Goal: Task Accomplishment & Management: Use online tool/utility

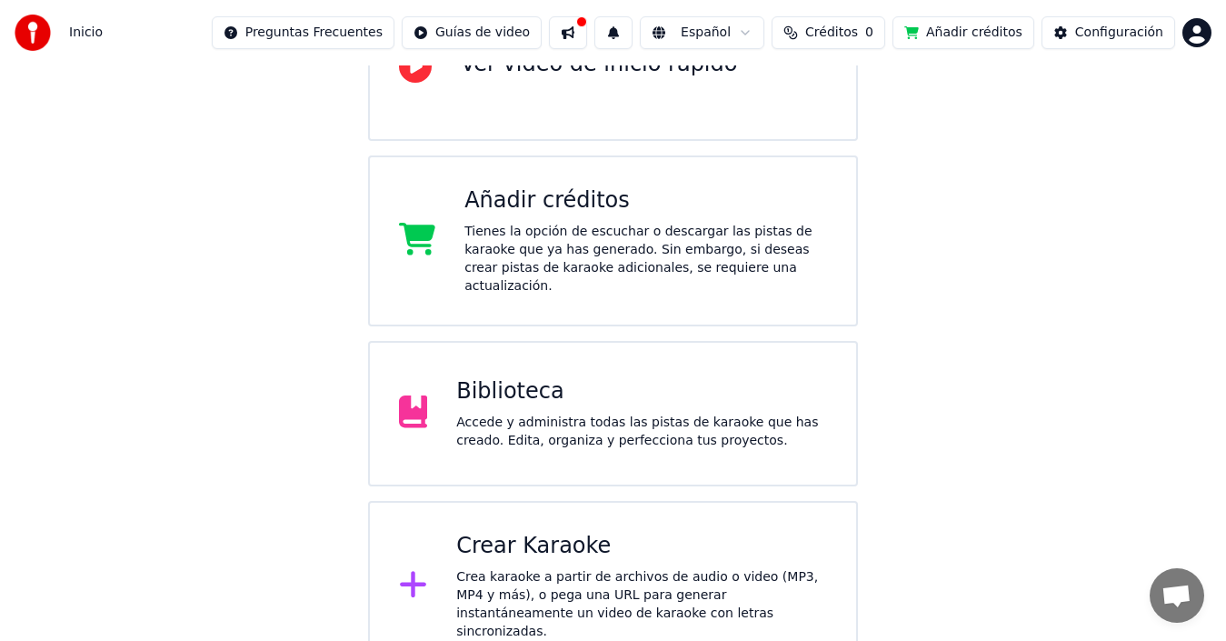
scroll to position [242, 0]
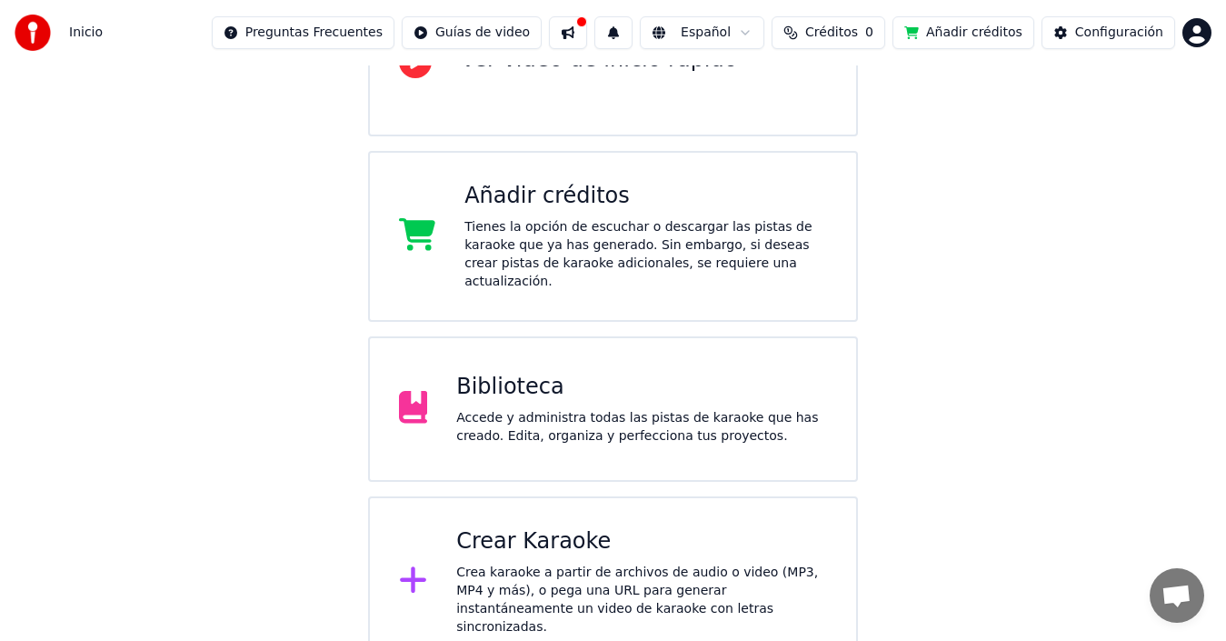
click at [566, 384] on div "Biblioteca Accede y administra todas las pistas de karaoke que has creado. Edit…" at bounding box center [641, 409] width 371 height 73
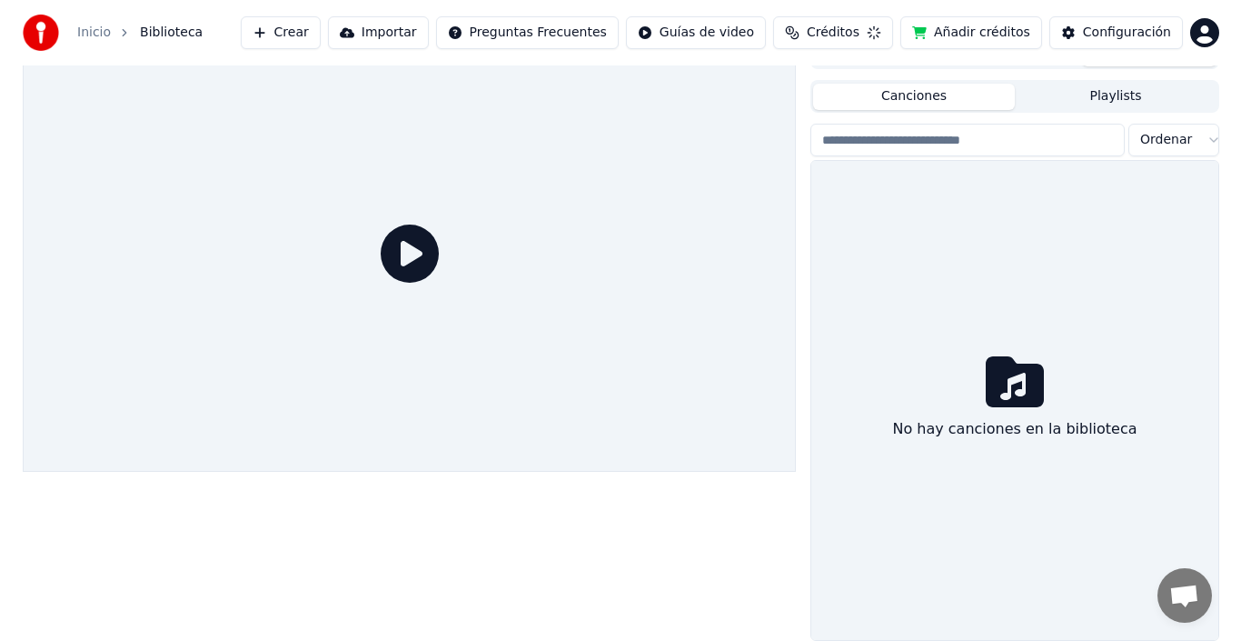
scroll to position [29, 0]
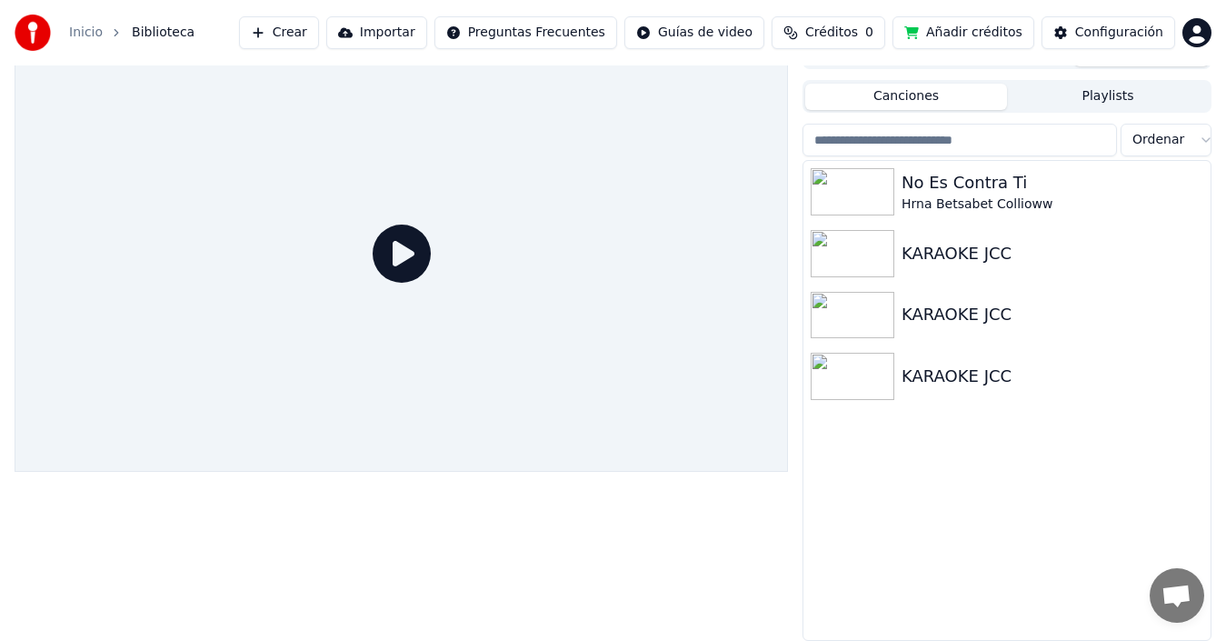
click at [394, 32] on button "Importar" at bounding box center [376, 32] width 101 height 33
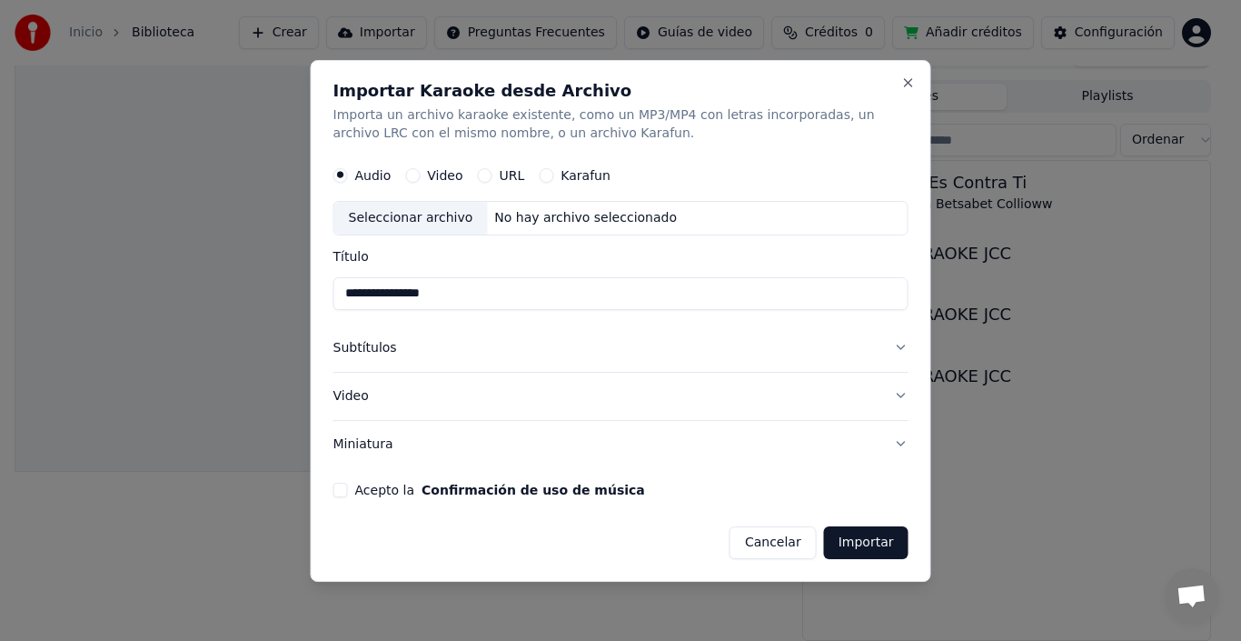
click at [891, 160] on div "Audio Video URL Karafun" at bounding box center [621, 175] width 575 height 36
click at [862, 393] on button "Video" at bounding box center [621, 395] width 575 height 47
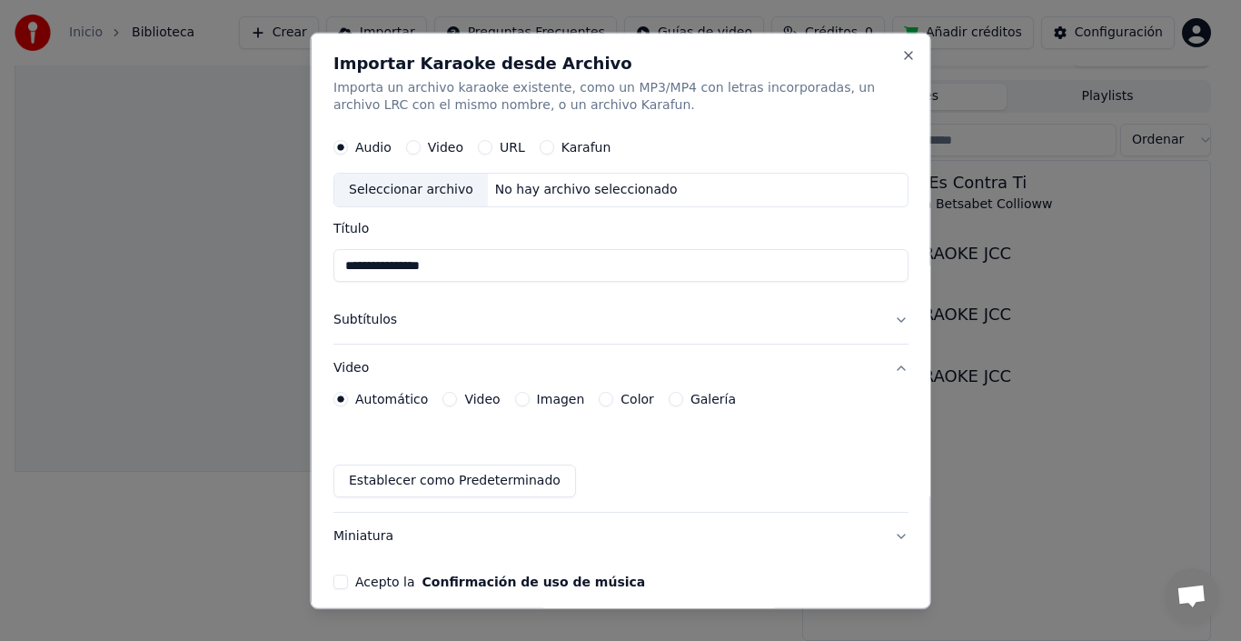
click at [483, 404] on label "Video" at bounding box center [481, 399] width 35 height 13
click at [457, 404] on button "Video" at bounding box center [450, 399] width 15 height 15
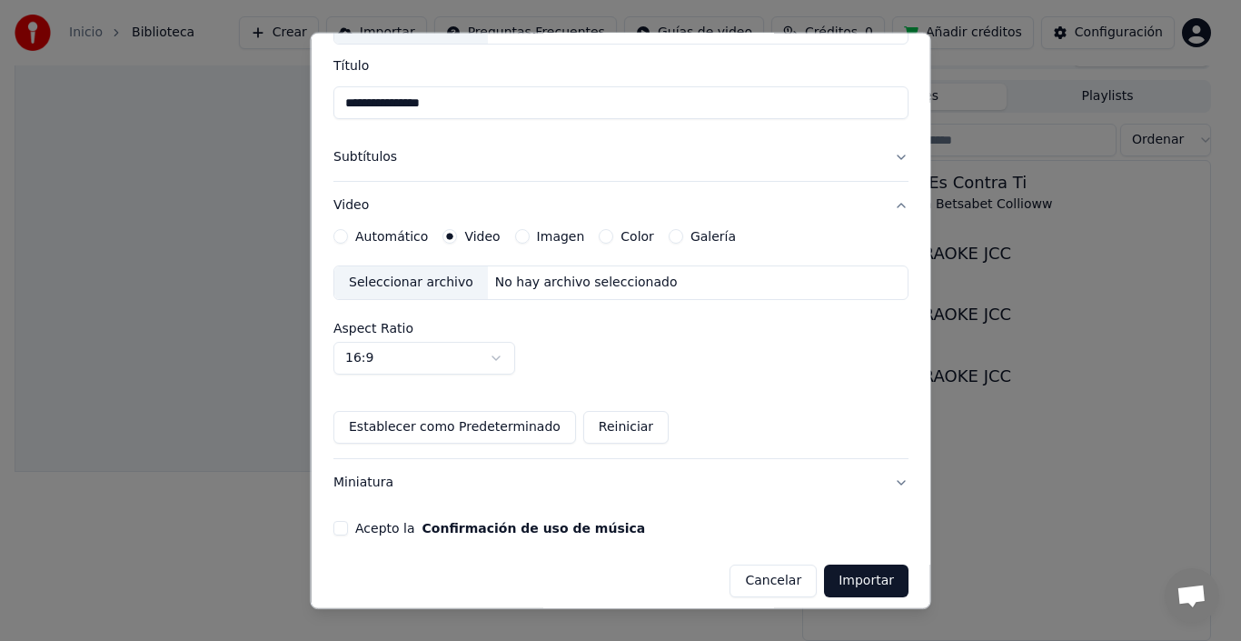
scroll to position [174, 0]
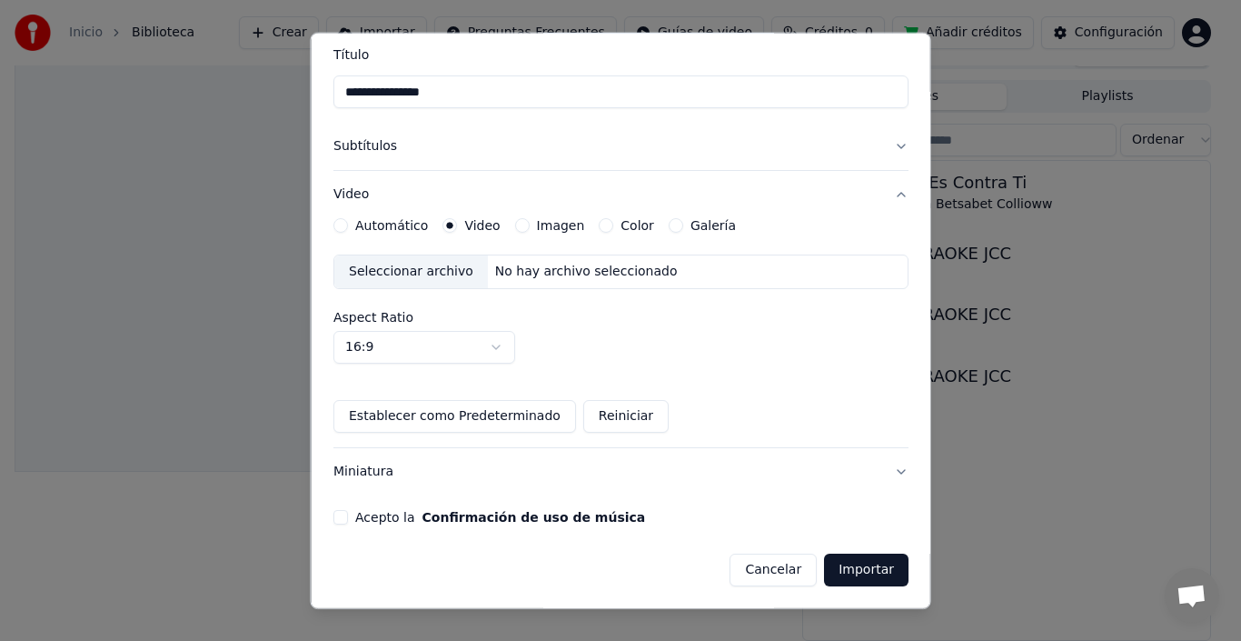
click at [559, 228] on label "Imagen" at bounding box center [560, 225] width 48 height 13
click at [529, 228] on button "Imagen" at bounding box center [521, 225] width 15 height 15
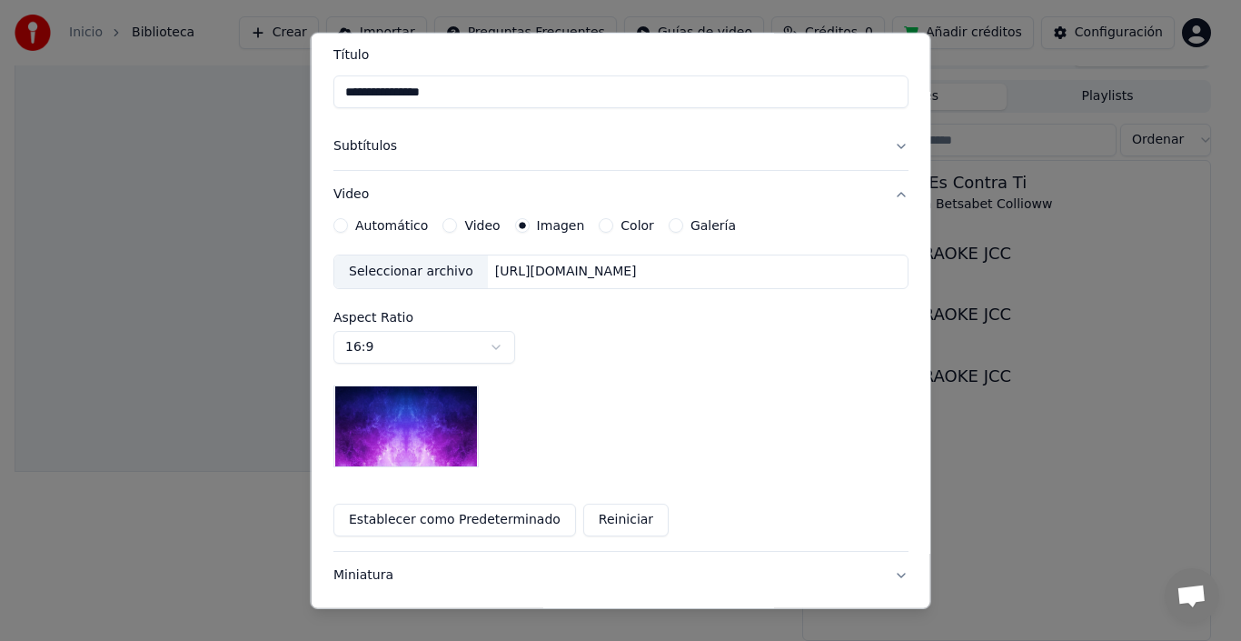
click at [481, 220] on label "Video" at bounding box center [481, 225] width 35 height 13
click at [457, 220] on button "Video" at bounding box center [450, 225] width 15 height 15
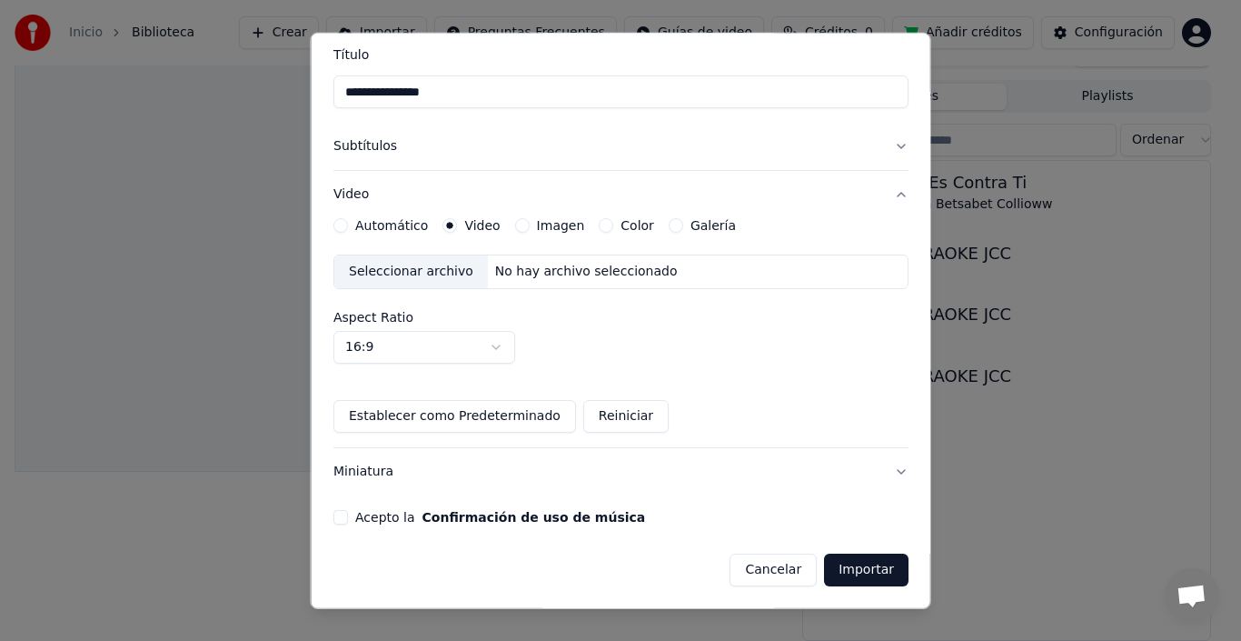
click at [415, 276] on div "Seleccionar archivo" at bounding box center [411, 271] width 154 height 33
click at [884, 146] on button "Subtítulos" at bounding box center [621, 146] width 575 height 47
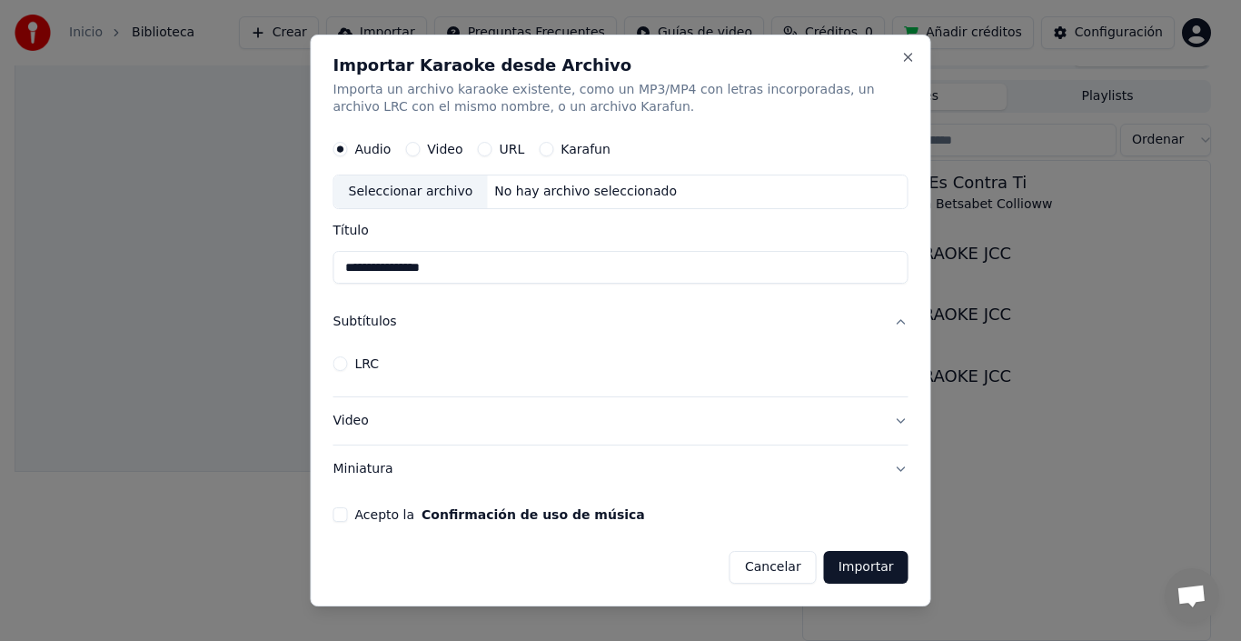
scroll to position [0, 0]
click at [898, 316] on button "Subtítulos" at bounding box center [621, 322] width 575 height 47
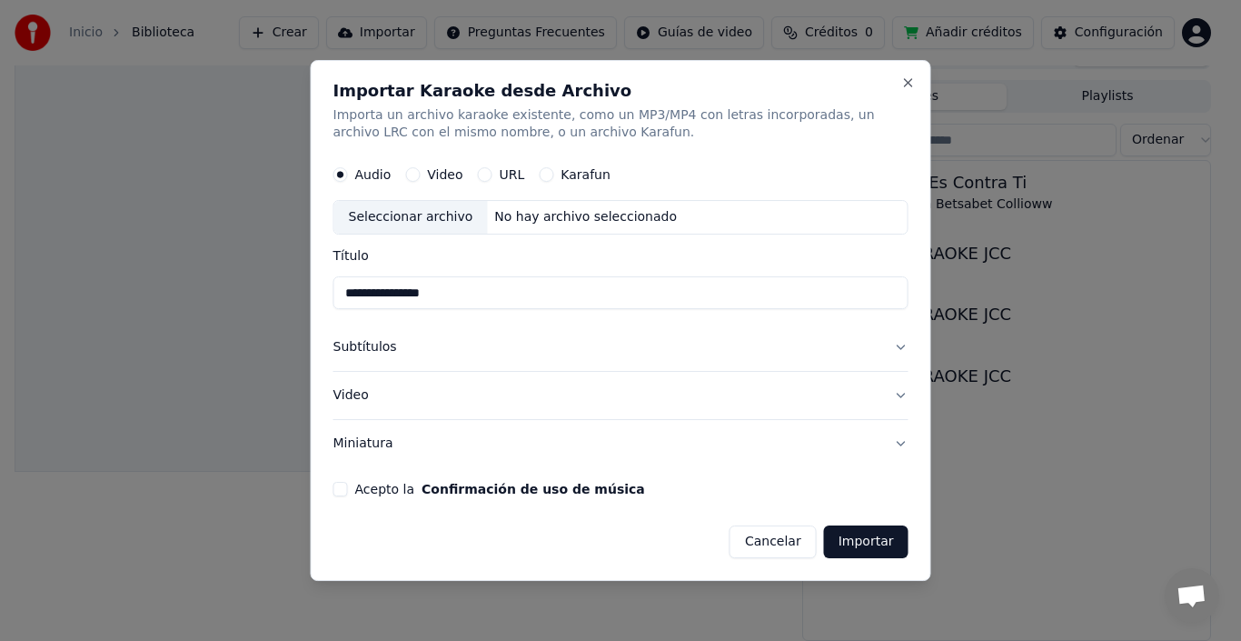
click at [900, 388] on button "Video" at bounding box center [621, 395] width 575 height 47
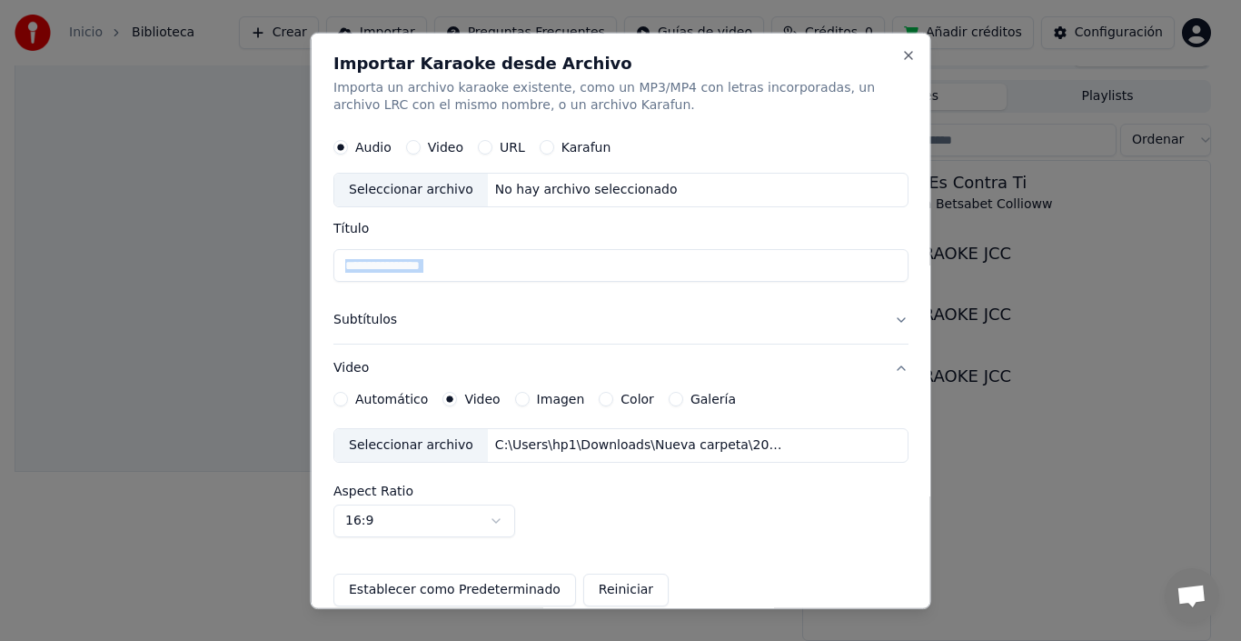
drag, startPoint x: 912, startPoint y: 252, endPoint x: 905, endPoint y: 177, distance: 74.9
click at [905, 177] on div "**********" at bounding box center [621, 320] width 621 height 577
click at [886, 365] on button "Video" at bounding box center [621, 367] width 575 height 47
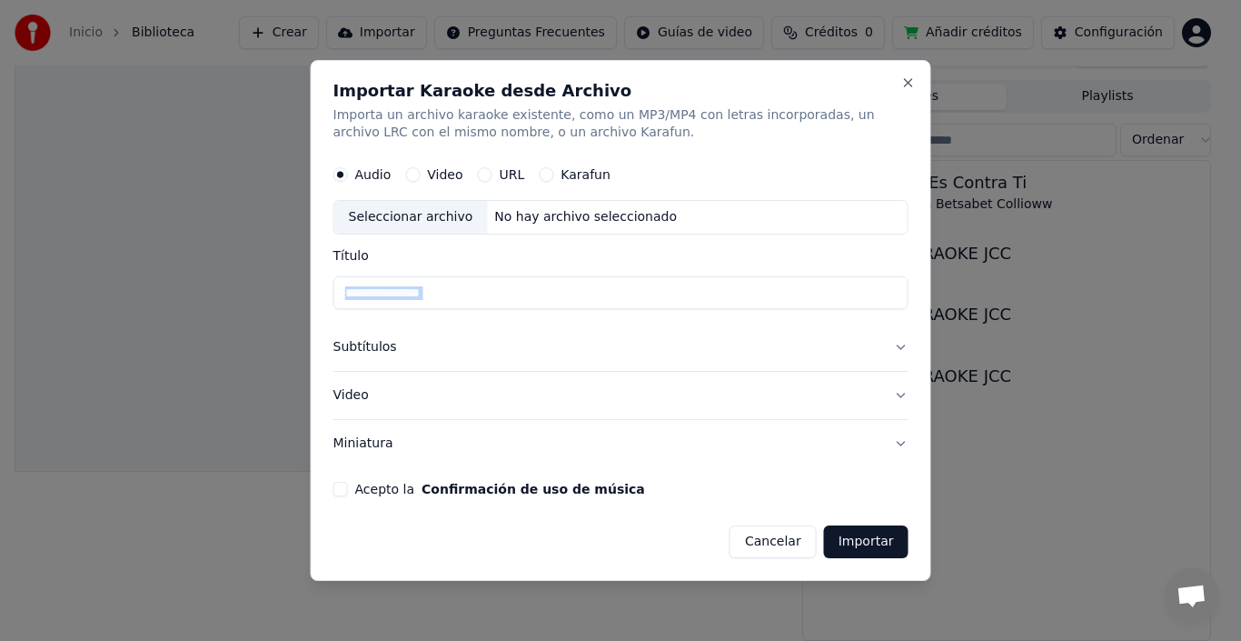
click at [337, 482] on button "Acepto la Confirmación de uso de música" at bounding box center [341, 489] width 15 height 15
drag, startPoint x: 923, startPoint y: 314, endPoint x: 918, endPoint y: 264, distance: 49.4
click at [918, 264] on div "**********" at bounding box center [621, 321] width 621 height 522
click at [888, 545] on button "Importar" at bounding box center [866, 541] width 85 height 33
click at [419, 220] on div "Seleccionar archivo" at bounding box center [411, 218] width 154 height 33
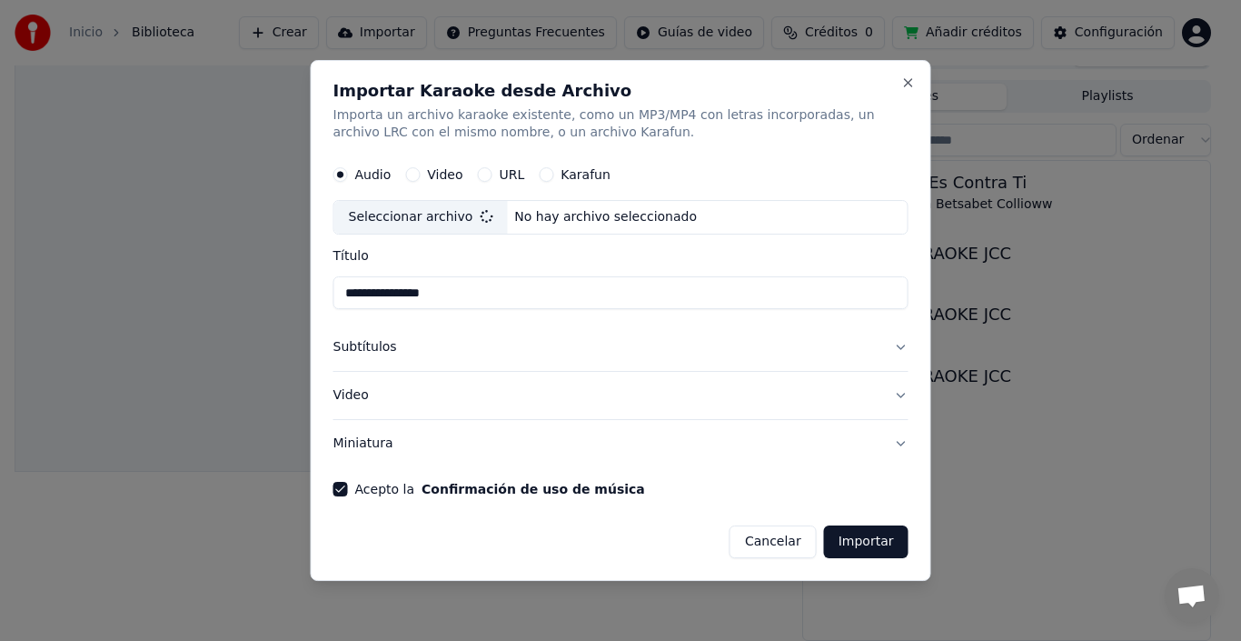
type input "**********"
click at [891, 543] on button "Importar" at bounding box center [866, 541] width 85 height 33
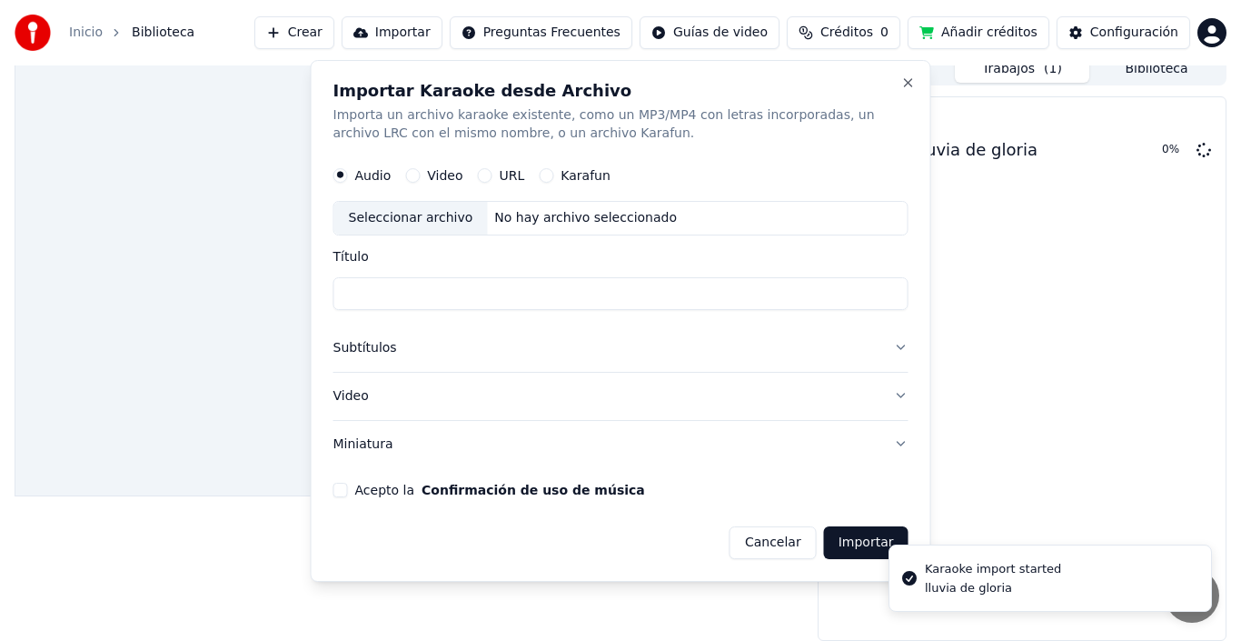
scroll to position [13, 0]
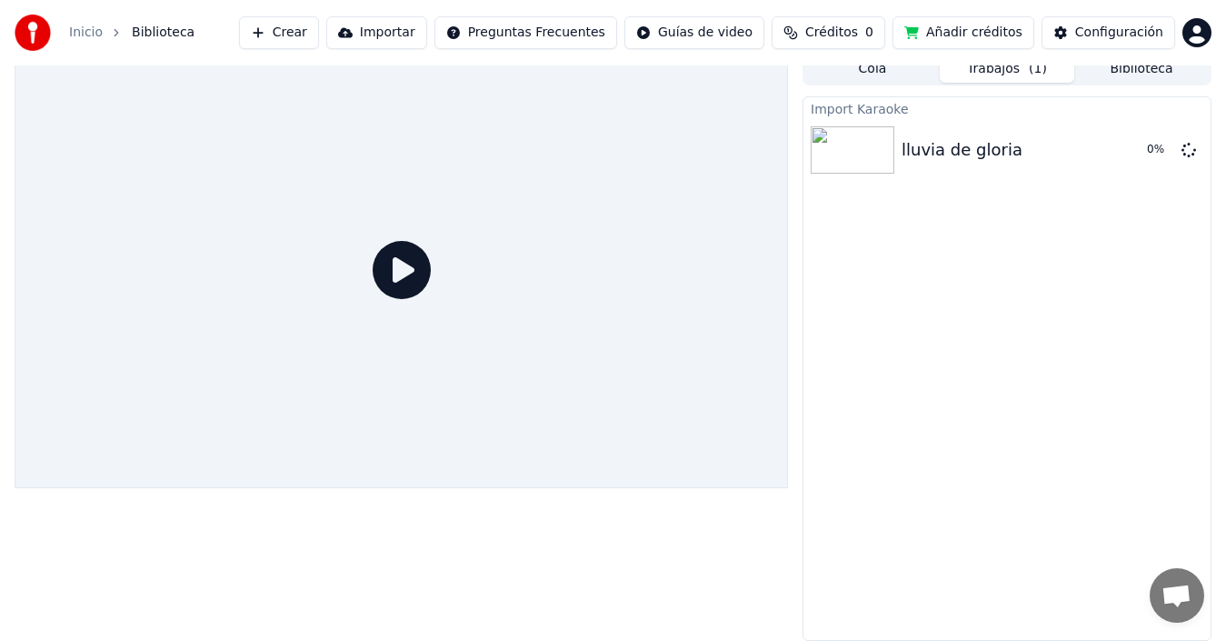
click at [393, 36] on button "Importar" at bounding box center [376, 32] width 101 height 33
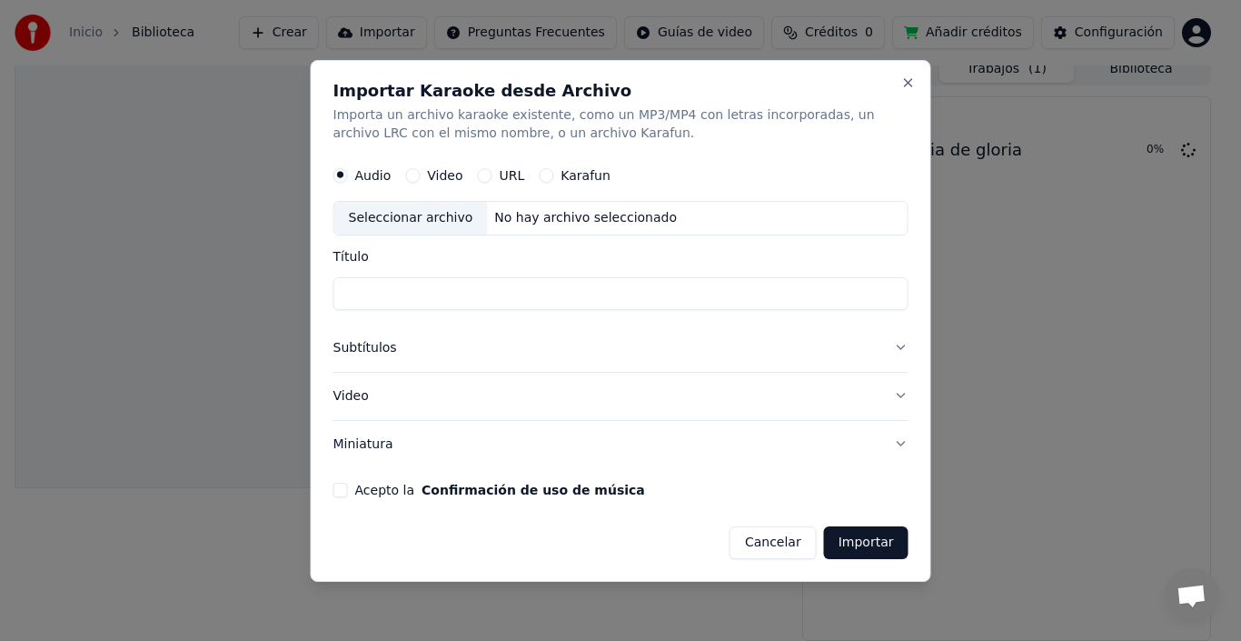
click at [369, 389] on button "Video" at bounding box center [621, 395] width 575 height 47
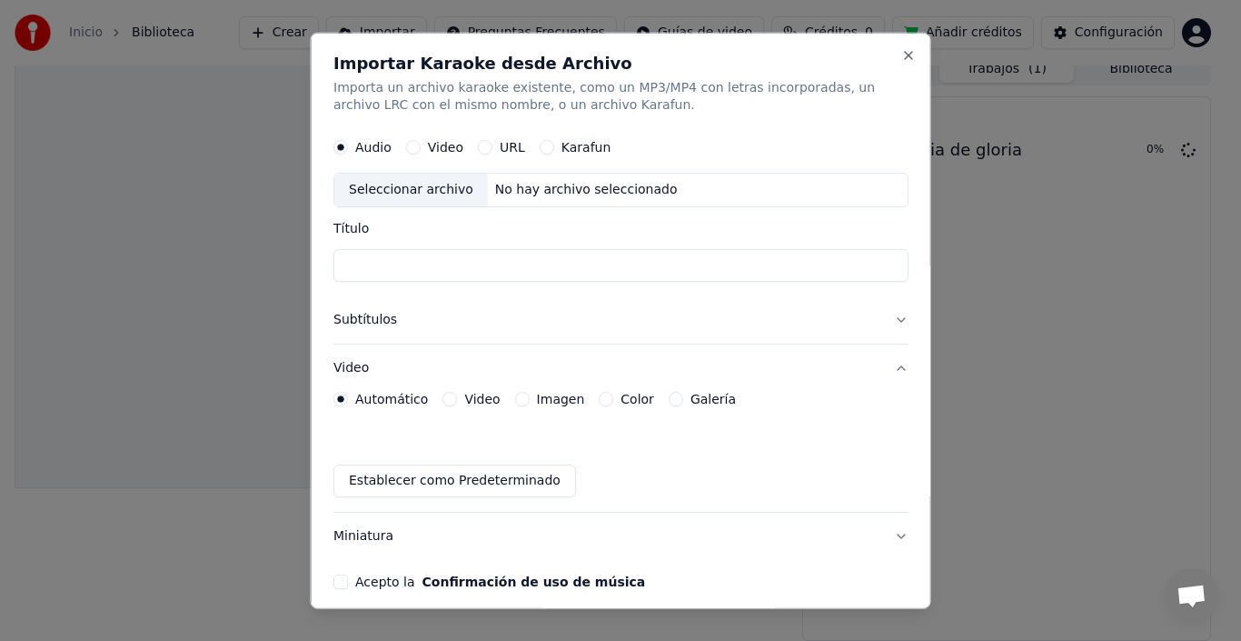
click at [472, 393] on label "Video" at bounding box center [481, 399] width 35 height 13
click at [457, 393] on button "Video" at bounding box center [450, 399] width 15 height 15
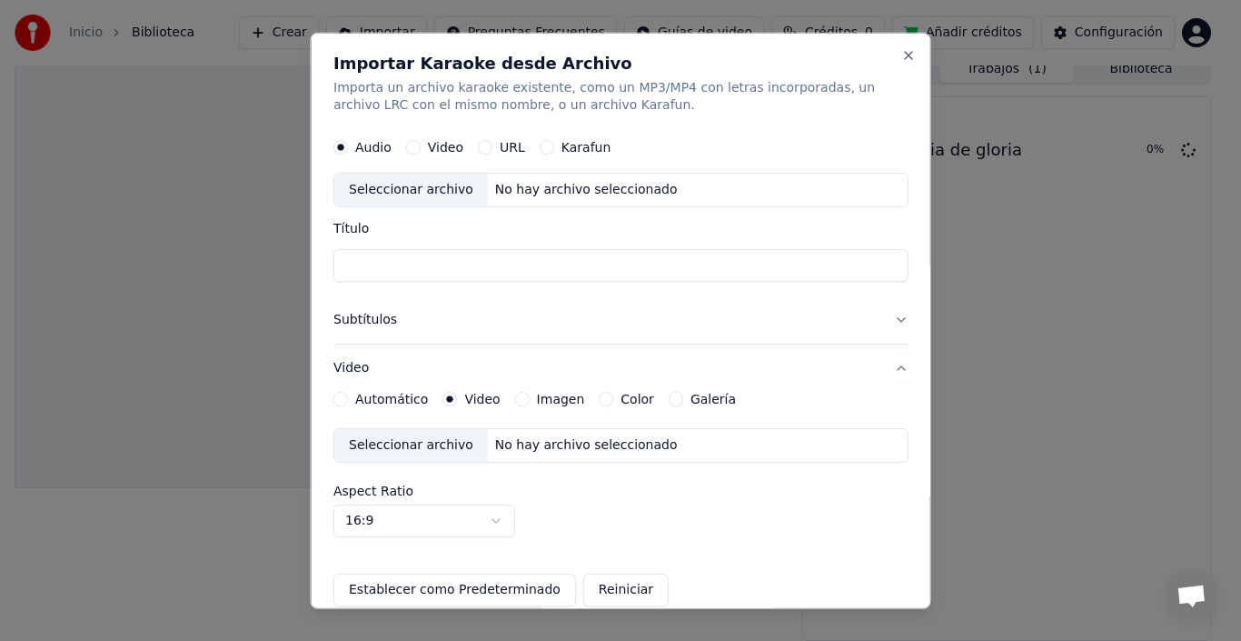
click at [536, 399] on label "Imagen" at bounding box center [560, 399] width 48 height 13
click at [529, 399] on button "Imagen" at bounding box center [521, 399] width 15 height 15
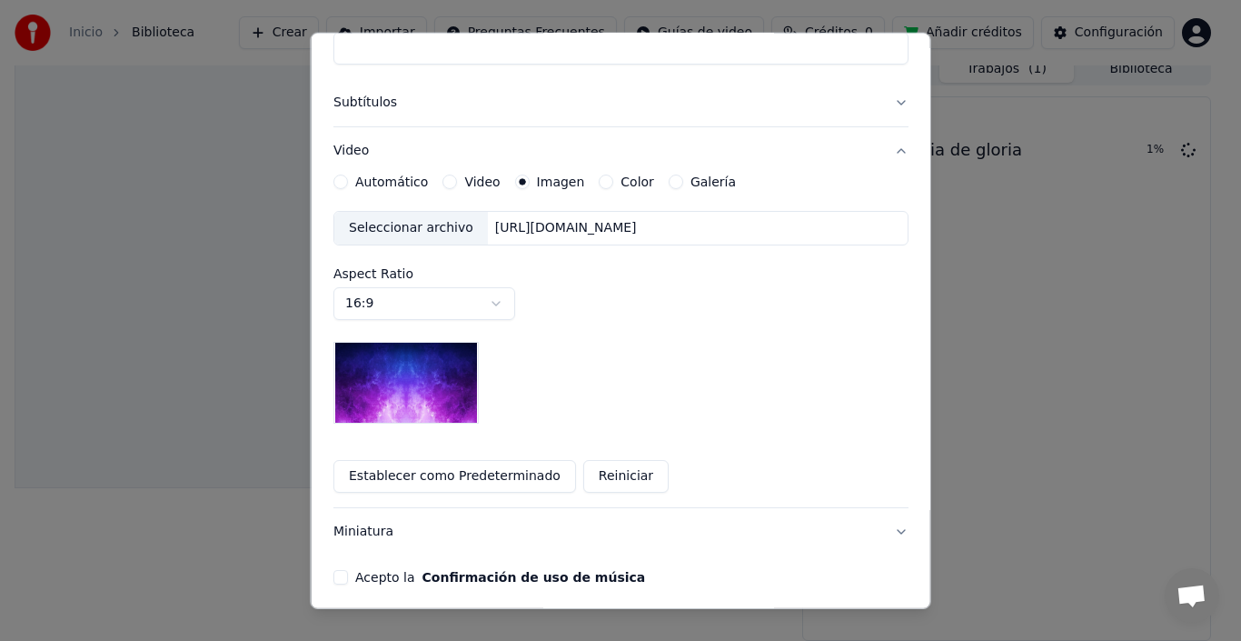
scroll to position [224, 0]
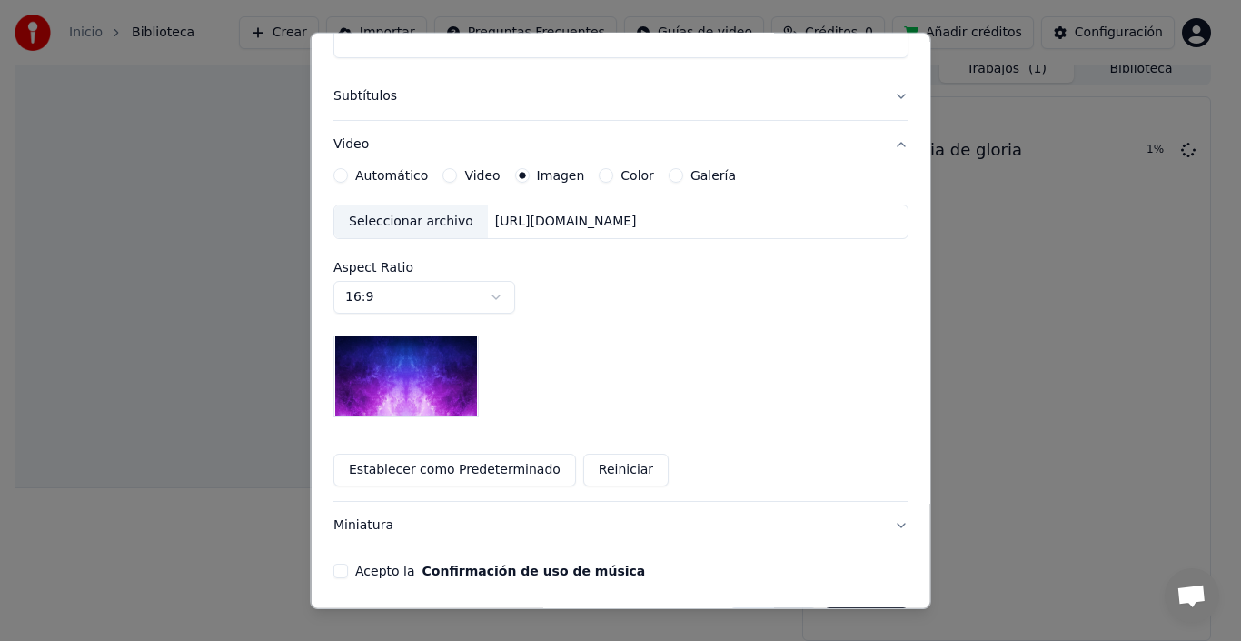
click at [391, 396] on img at bounding box center [406, 376] width 145 height 82
click at [531, 470] on button "Establecer como Predeterminado" at bounding box center [455, 469] width 243 height 33
click at [453, 386] on img at bounding box center [406, 376] width 145 height 82
click at [621, 476] on button "Reiniciar" at bounding box center [625, 469] width 85 height 33
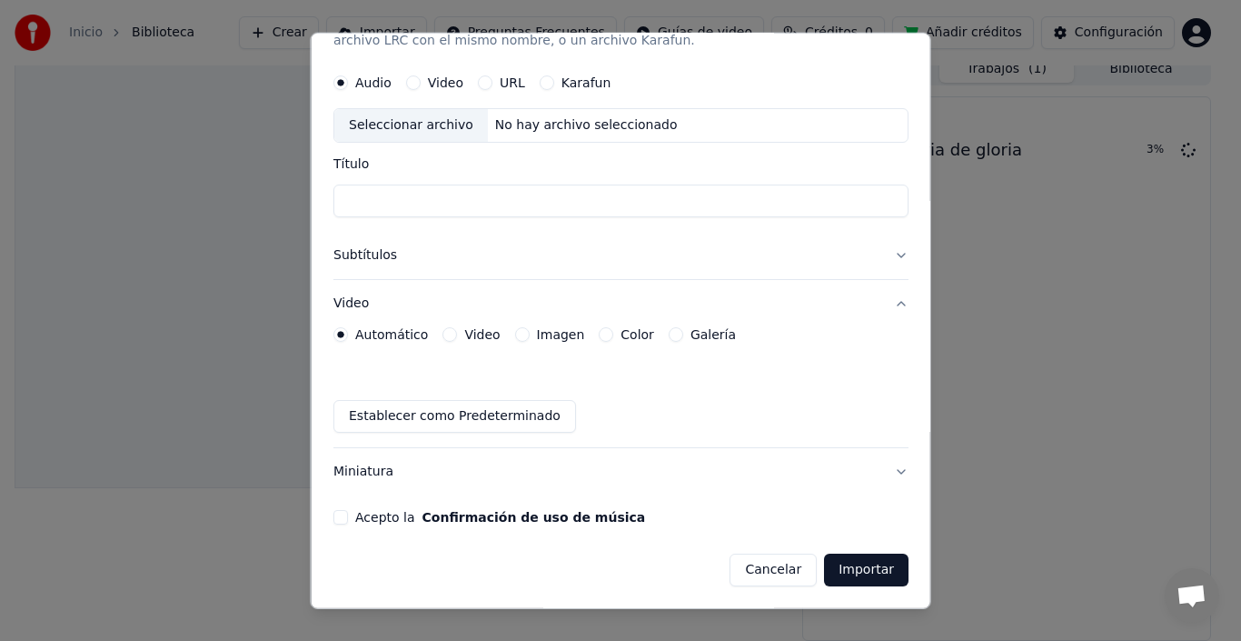
scroll to position [65, 0]
click at [543, 324] on button "Video" at bounding box center [621, 303] width 575 height 47
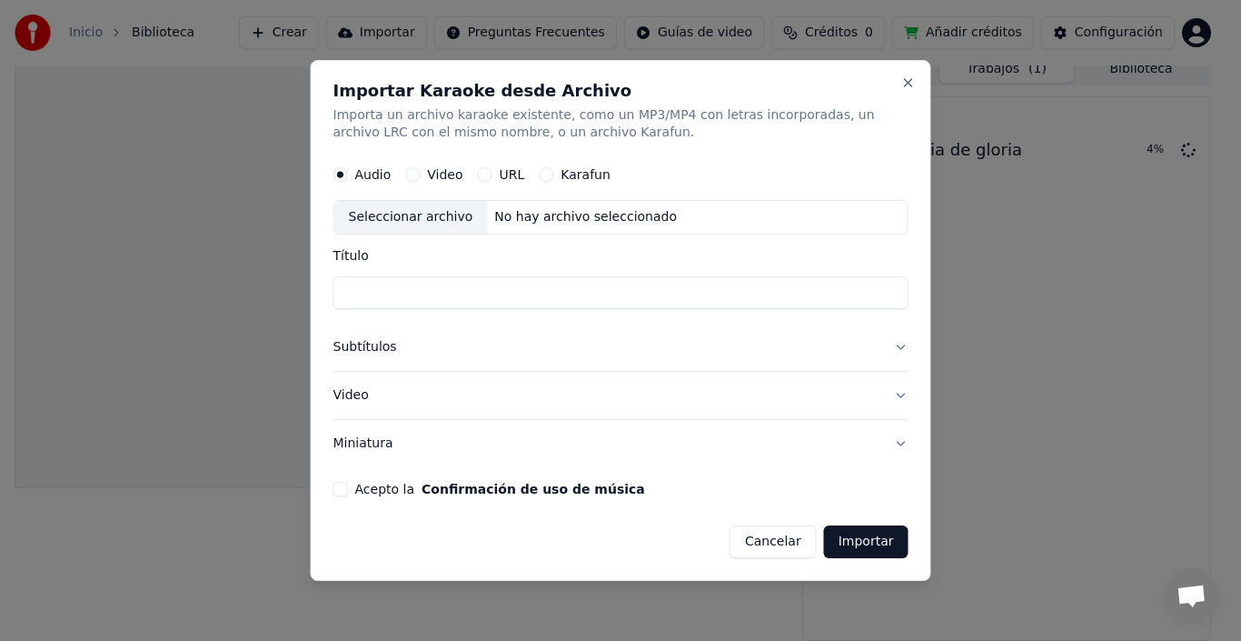
scroll to position [0, 0]
click at [513, 407] on button "Video" at bounding box center [621, 395] width 575 height 47
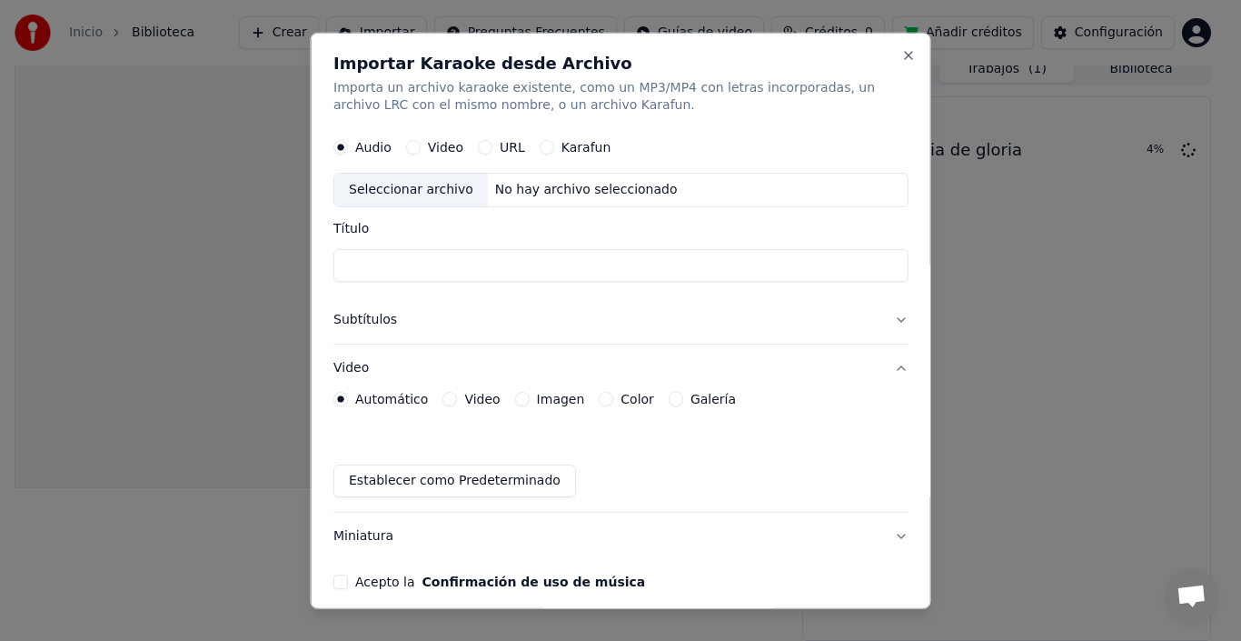
click at [574, 389] on button "Video" at bounding box center [621, 367] width 575 height 47
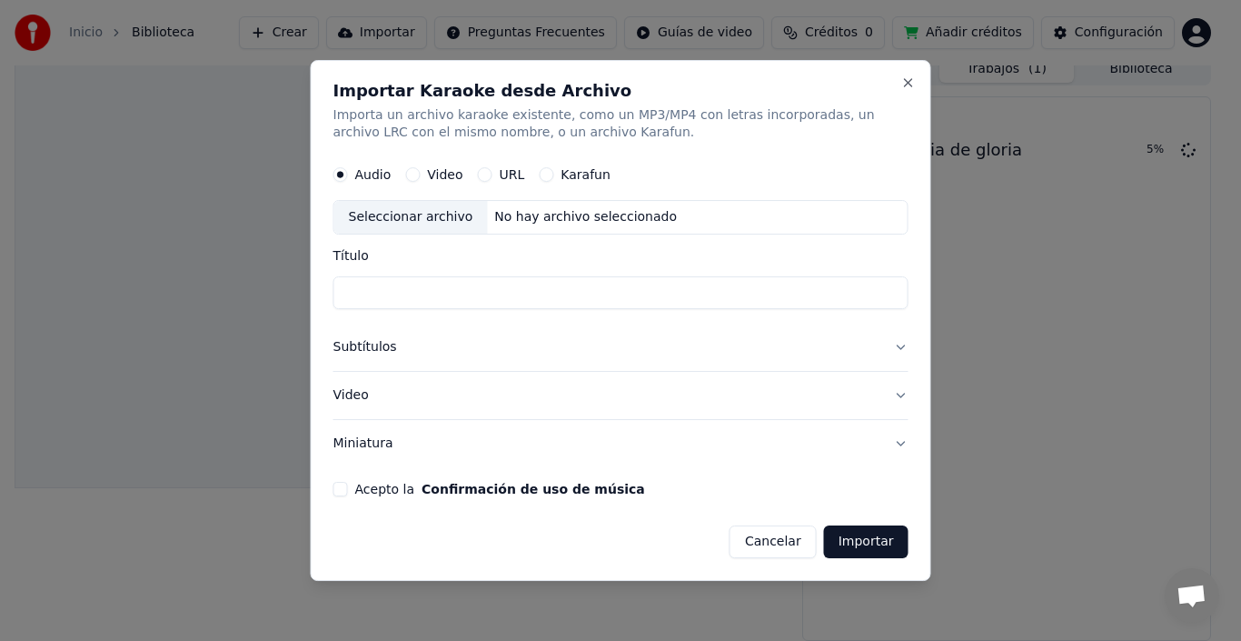
click at [547, 441] on button "Miniatura" at bounding box center [621, 443] width 575 height 47
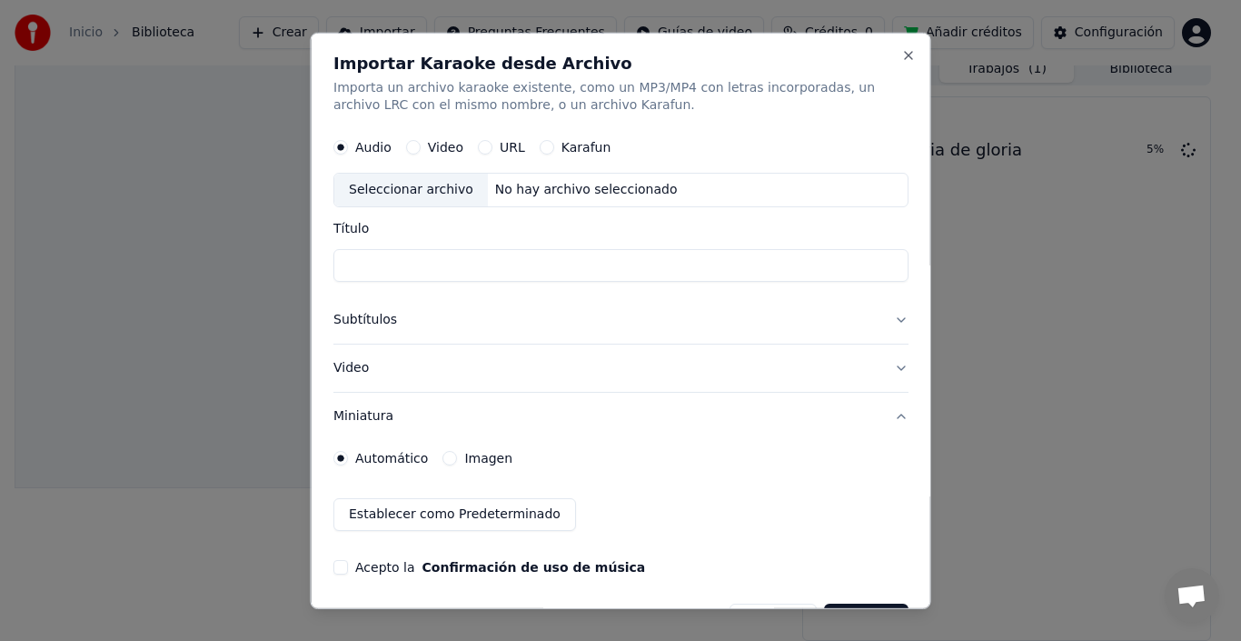
click at [495, 378] on button "Video" at bounding box center [621, 367] width 575 height 47
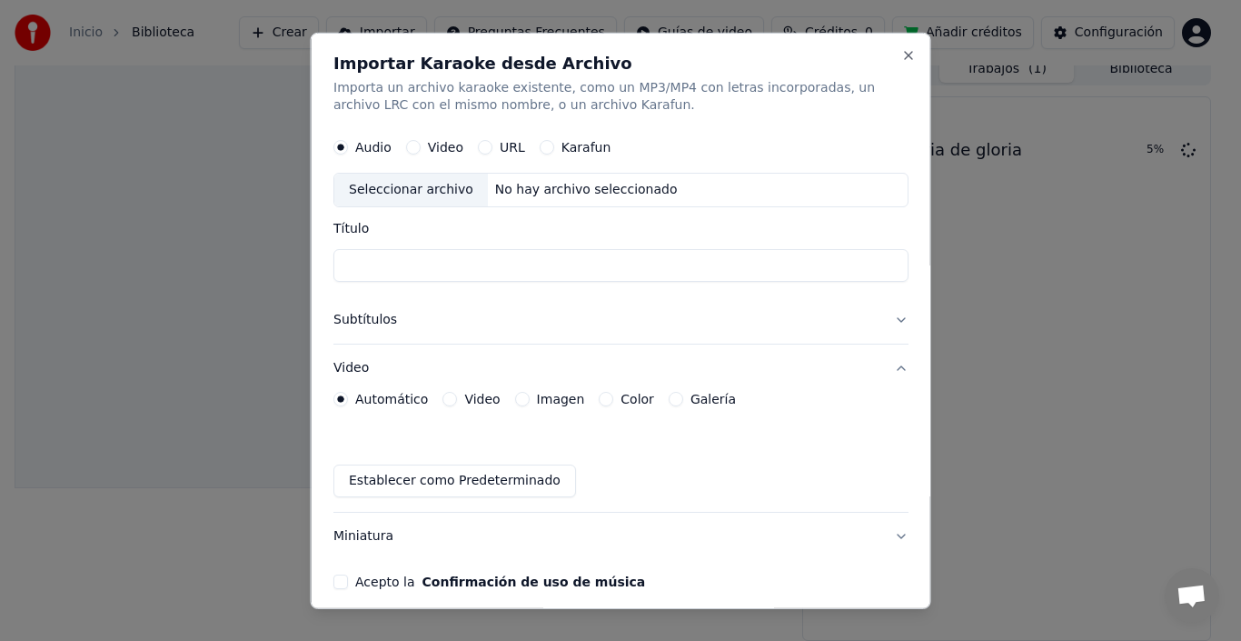
click at [543, 398] on label "Imagen" at bounding box center [560, 399] width 48 height 13
click at [529, 398] on button "Imagen" at bounding box center [521, 399] width 15 height 15
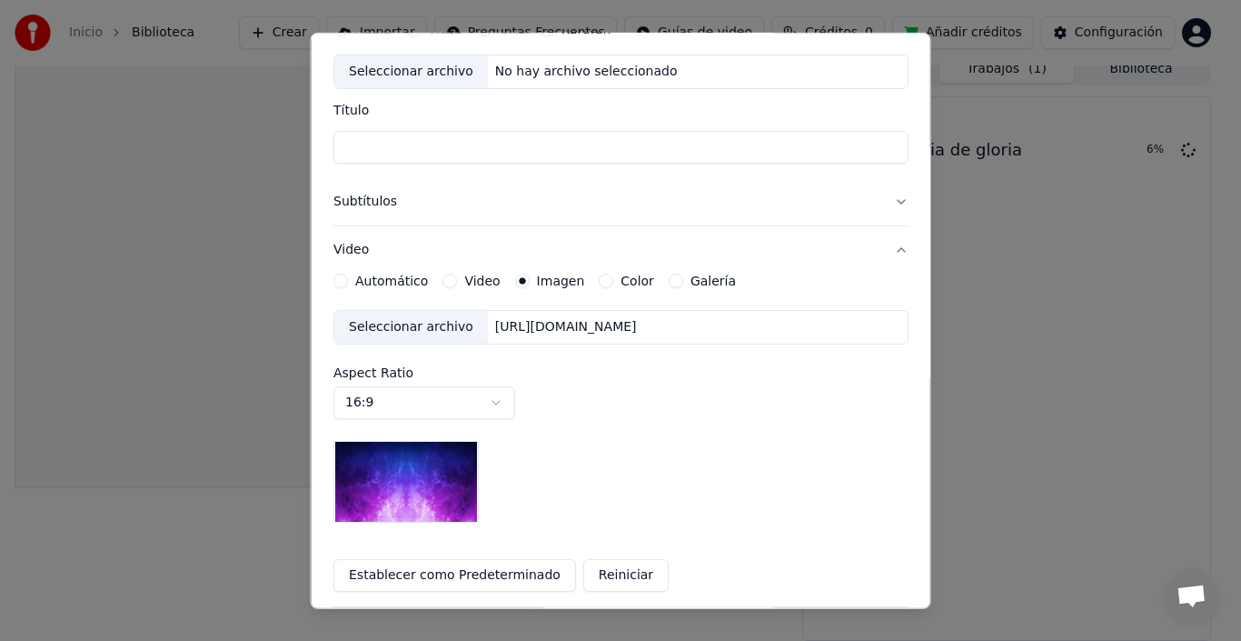
scroll to position [152, 0]
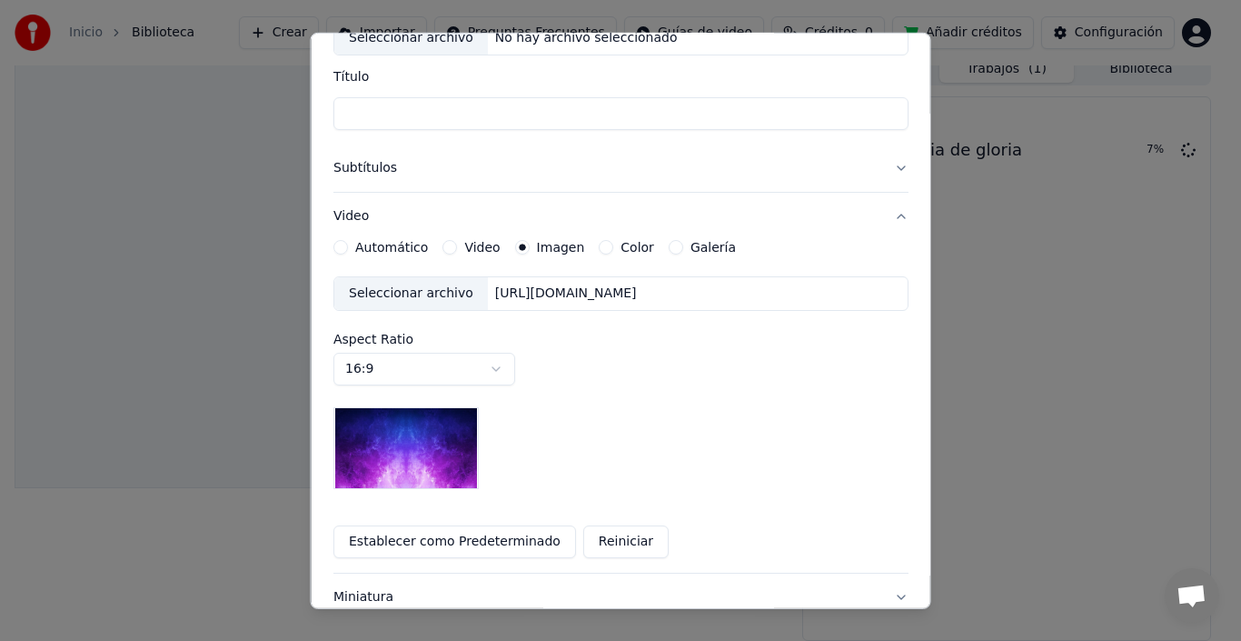
click at [621, 249] on label "Color" at bounding box center [638, 247] width 34 height 13
click at [613, 249] on button "Color" at bounding box center [606, 247] width 15 height 15
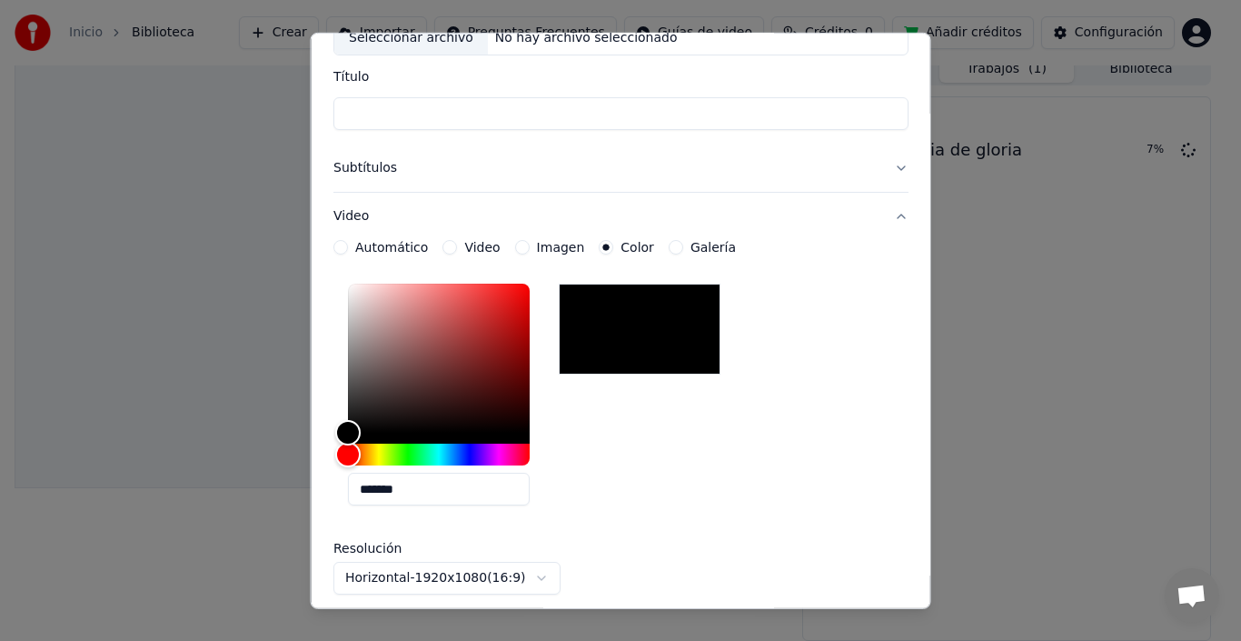
click at [554, 237] on button "Video" at bounding box center [621, 216] width 575 height 47
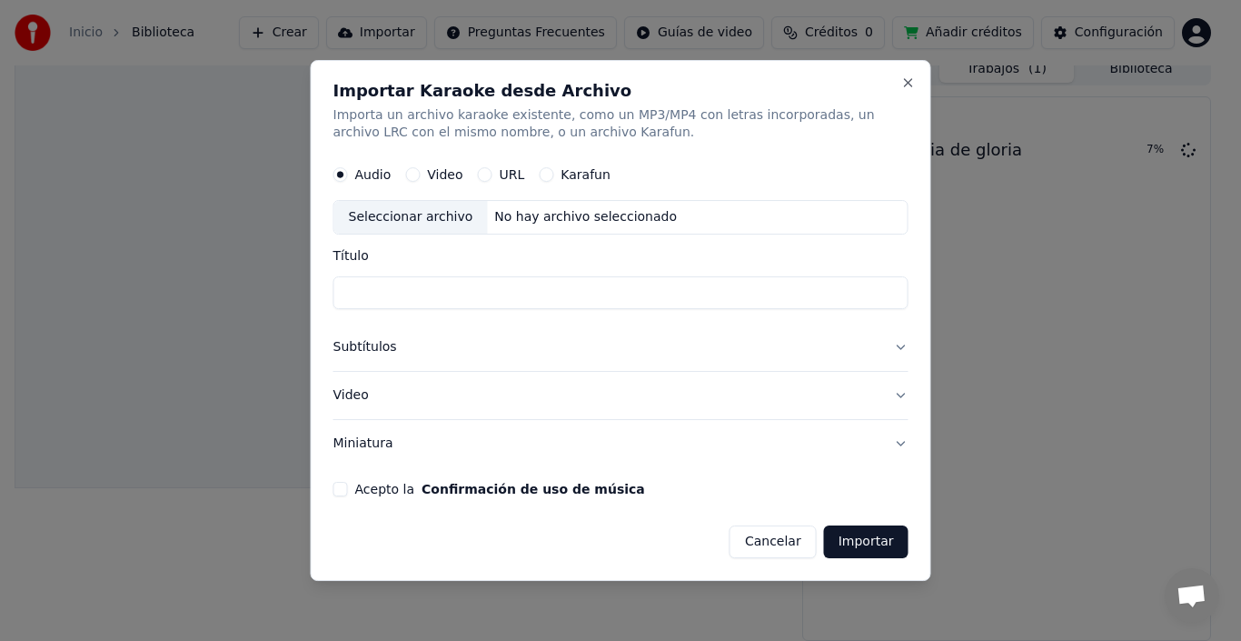
click at [899, 397] on button "Video" at bounding box center [621, 395] width 575 height 47
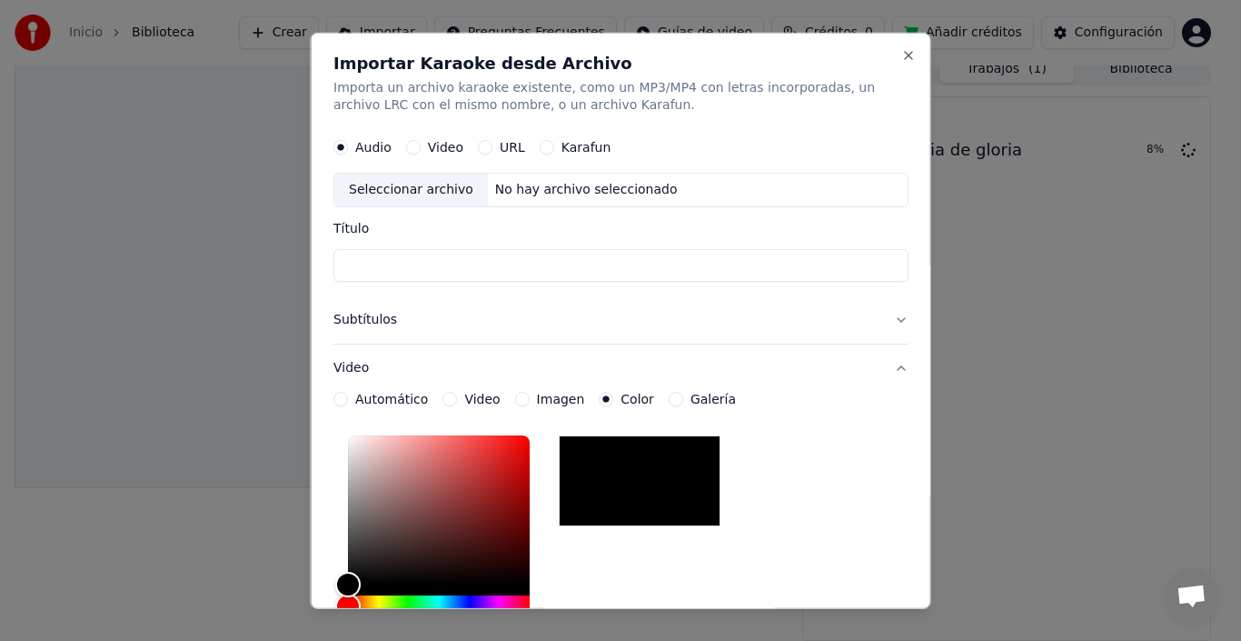
click at [558, 387] on button "Video" at bounding box center [621, 367] width 575 height 47
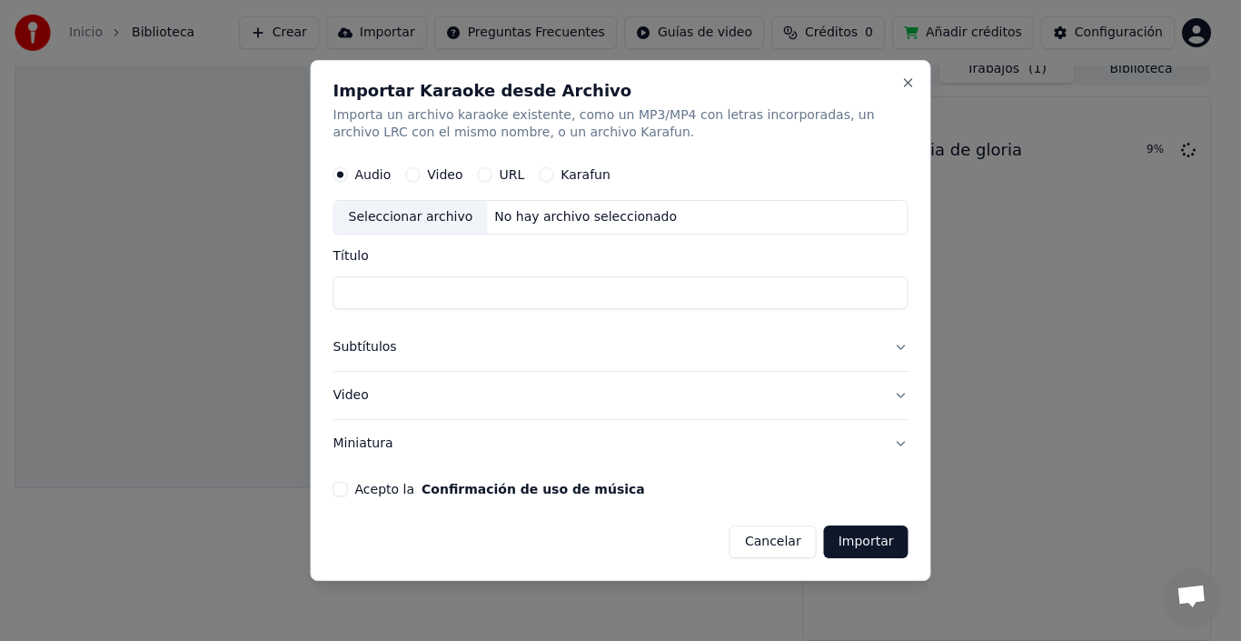
click at [435, 393] on button "Video" at bounding box center [621, 395] width 575 height 47
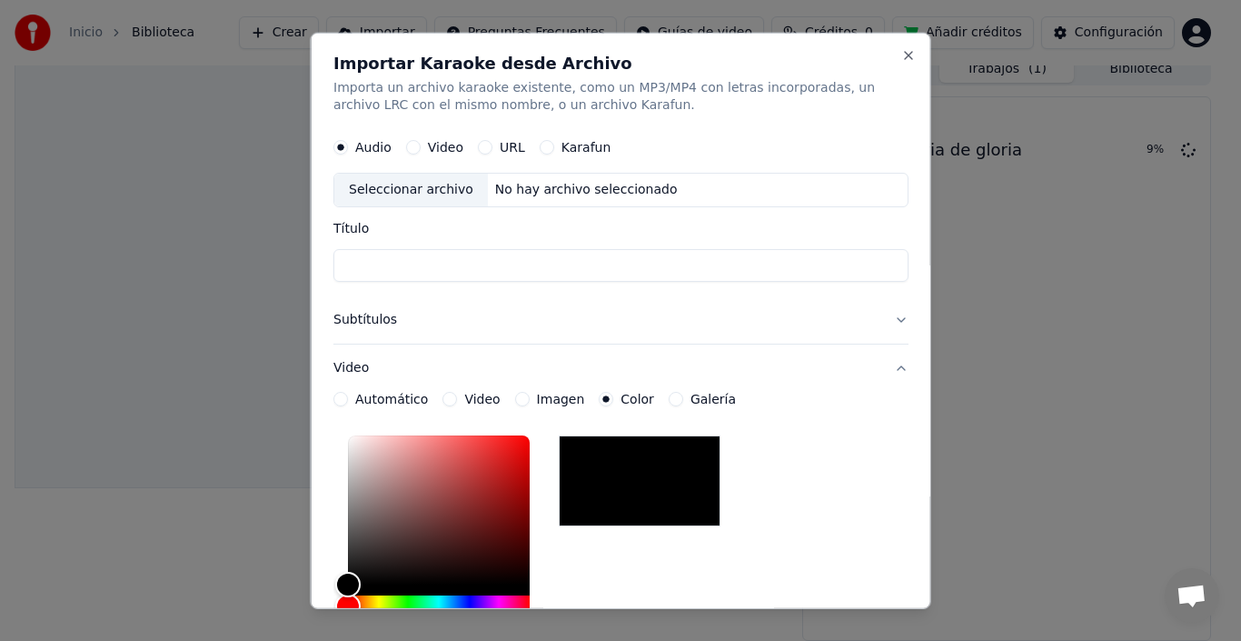
click at [553, 393] on label "Imagen" at bounding box center [560, 399] width 48 height 13
click at [529, 393] on button "Imagen" at bounding box center [521, 399] width 15 height 15
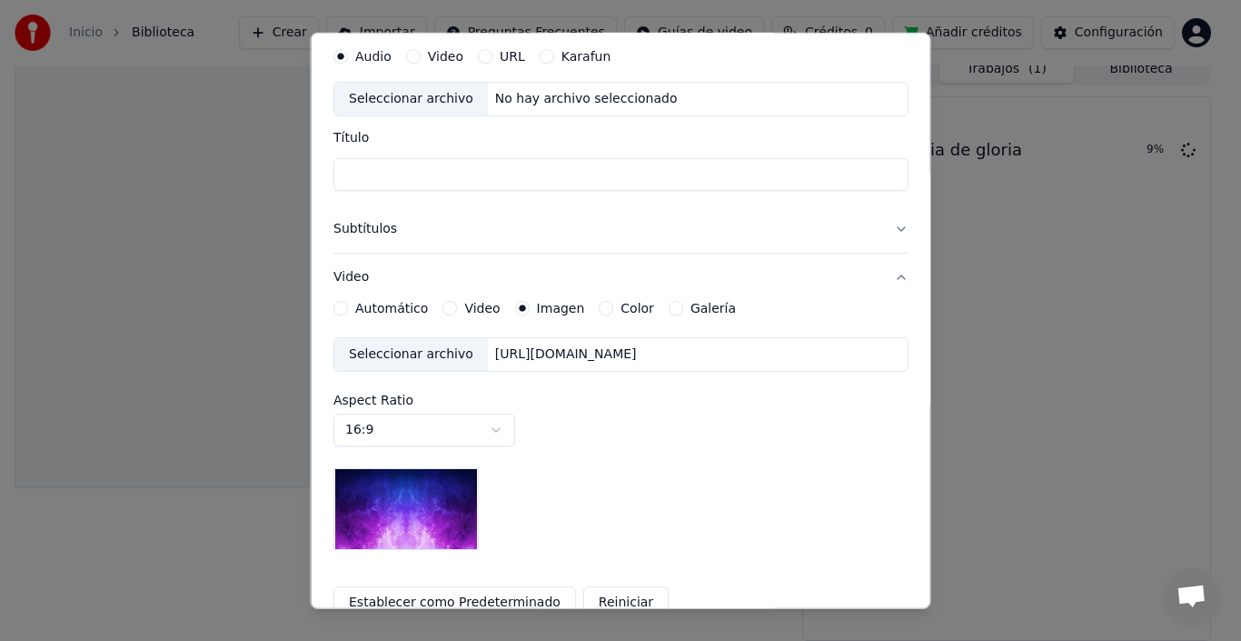
scroll to position [114, 0]
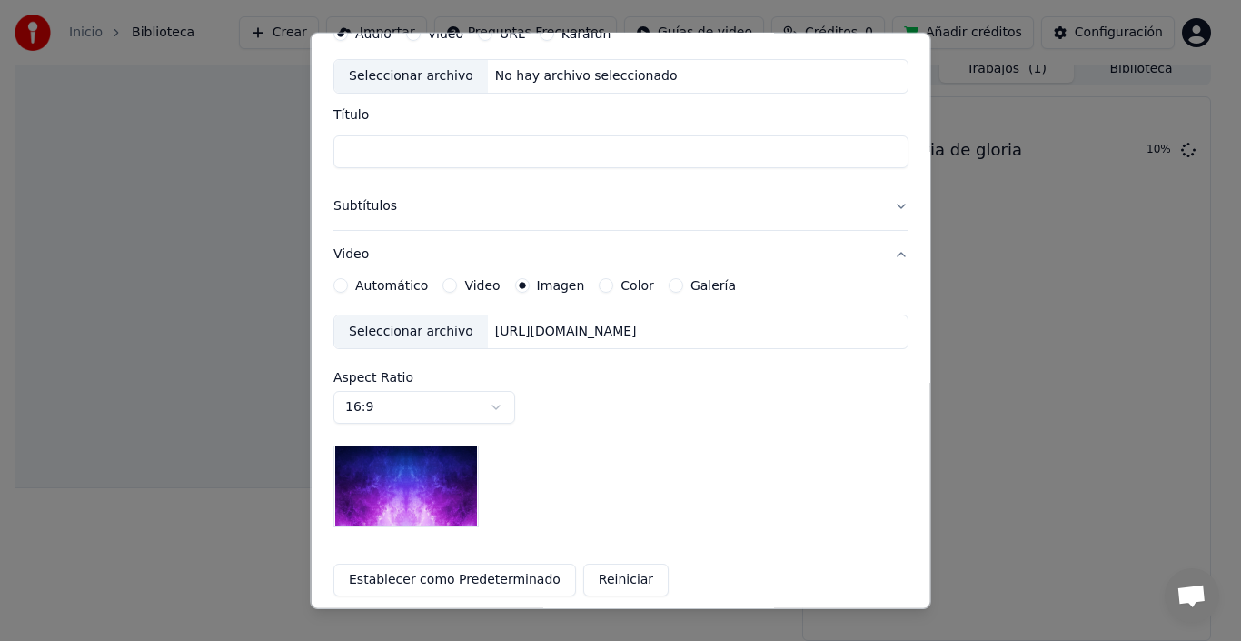
click at [417, 342] on div "Seleccionar archivo" at bounding box center [411, 331] width 154 height 33
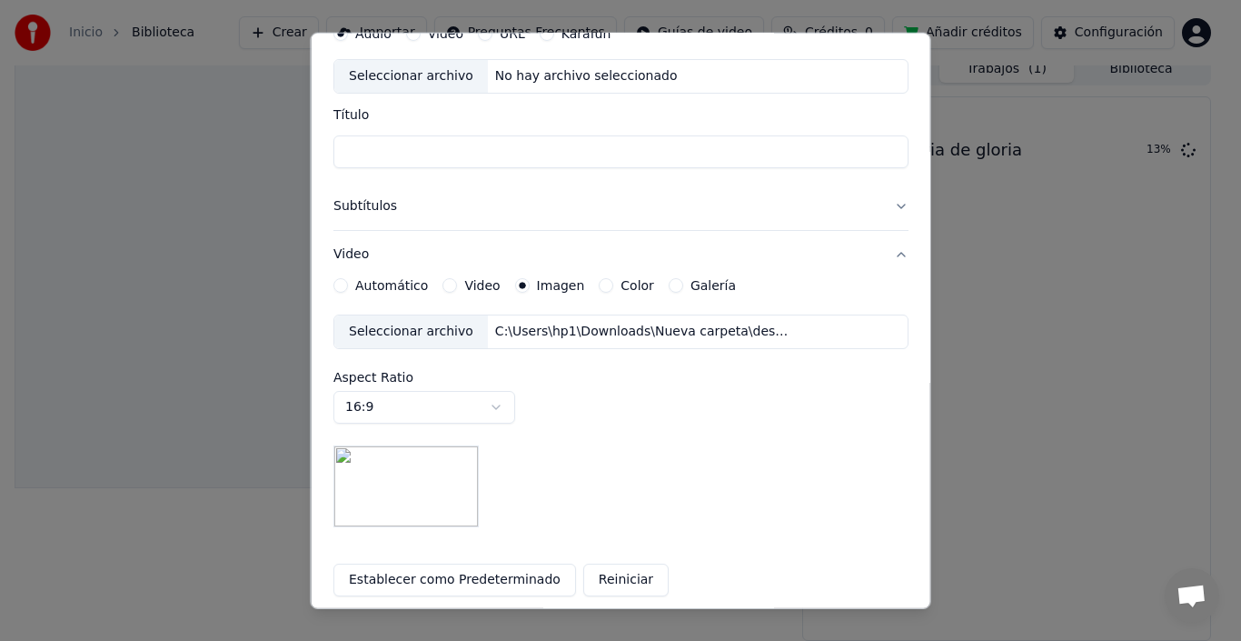
click at [488, 287] on label "Video" at bounding box center [481, 285] width 35 height 13
click at [457, 287] on button "Video" at bounding box center [450, 285] width 15 height 15
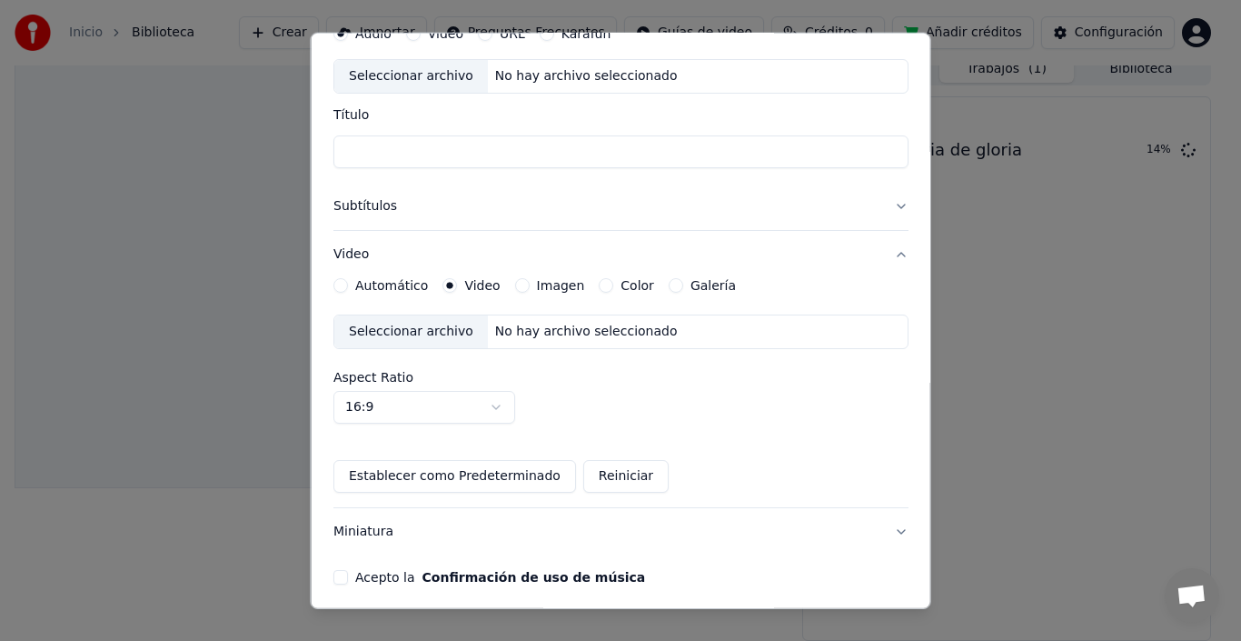
click at [417, 333] on div "Seleccionar archivo" at bounding box center [411, 331] width 154 height 33
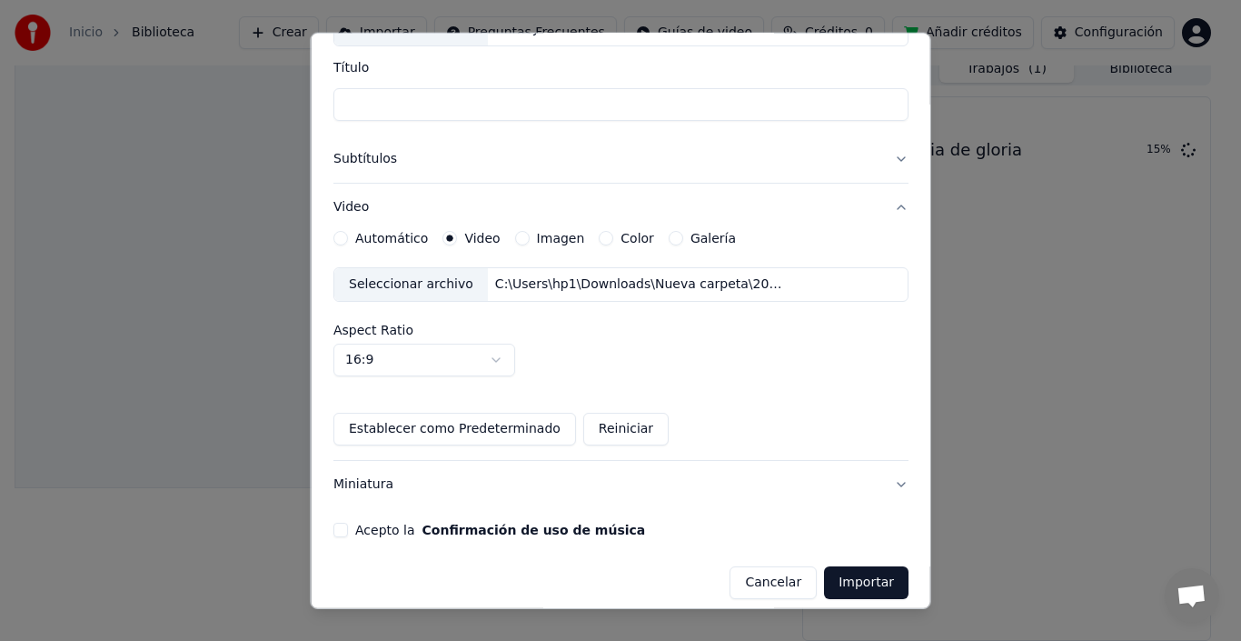
scroll to position [174, 0]
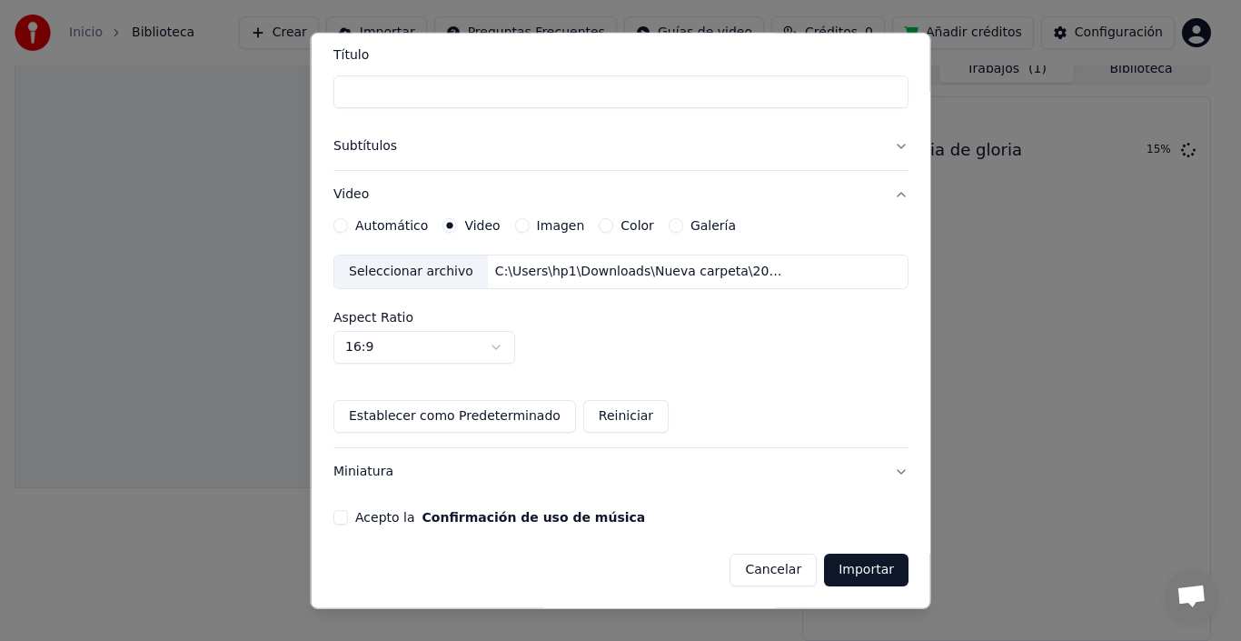
click at [514, 274] on div "C:\Users\hp1\Downloads\Nueva carpeta\201736-916310642_medium.mp4" at bounding box center [641, 272] width 309 height 18
drag, startPoint x: 913, startPoint y: 427, endPoint x: 902, endPoint y: 490, distance: 63.6
click at [903, 493] on div "Importar Karaoke desde Archivo Importa un archivo karaoke existente, como un MP…" at bounding box center [621, 320] width 621 height 577
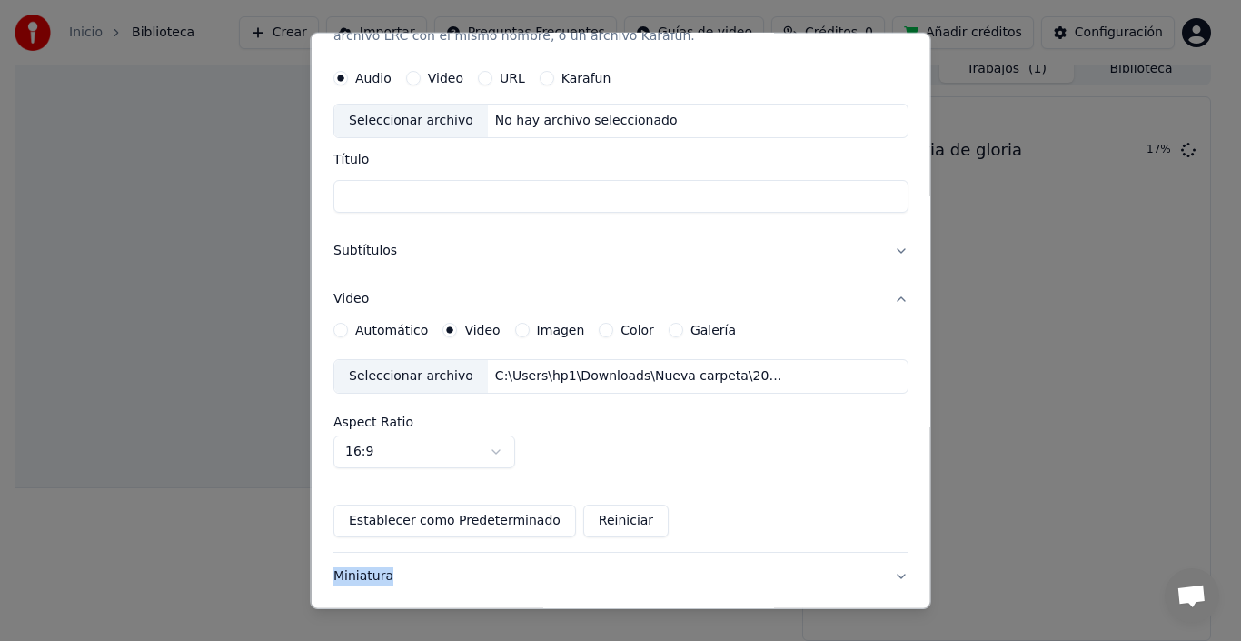
scroll to position [0, 0]
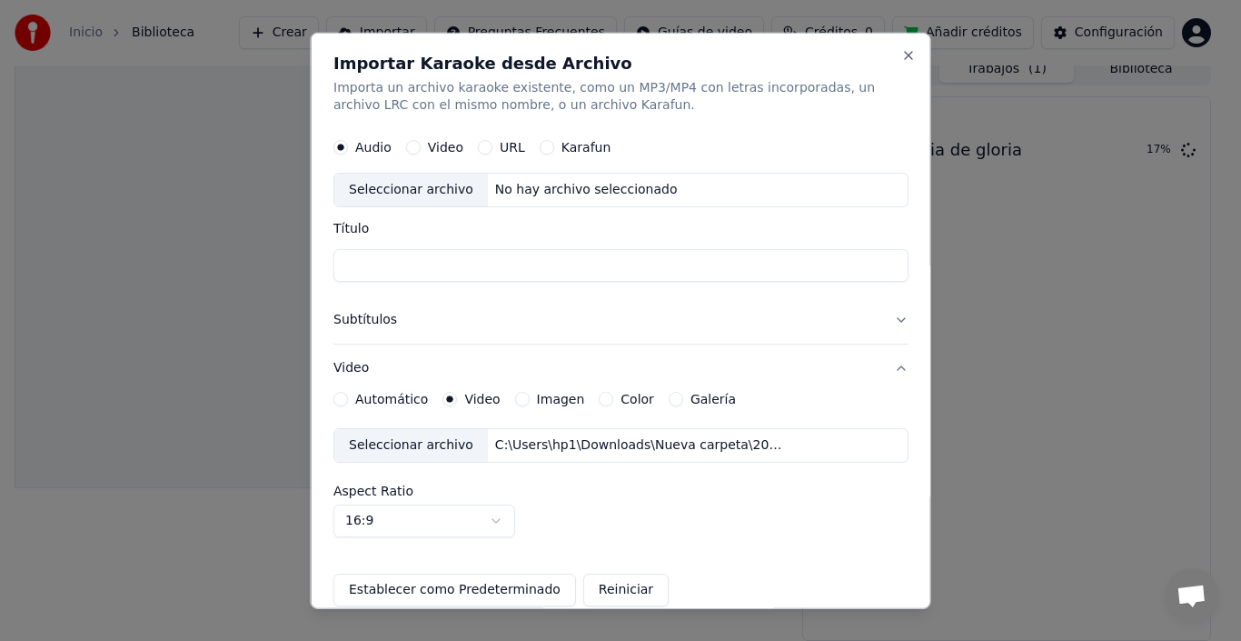
click at [417, 185] on div "Seleccionar archivo" at bounding box center [411, 190] width 154 height 33
type input "**********"
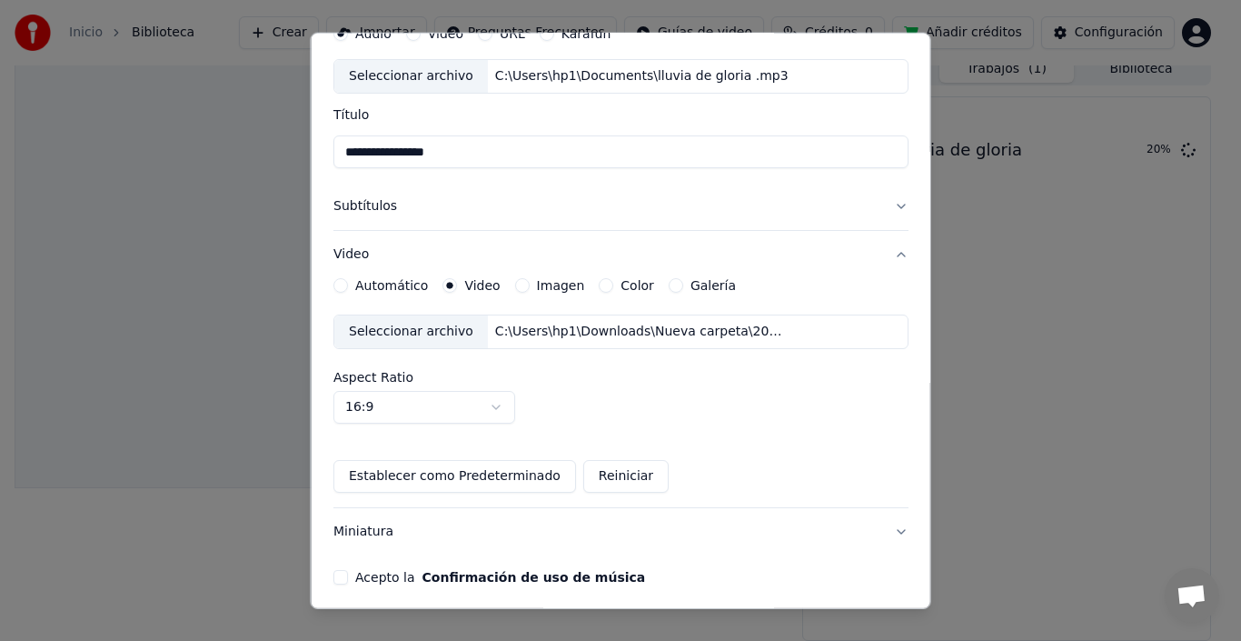
scroll to position [174, 0]
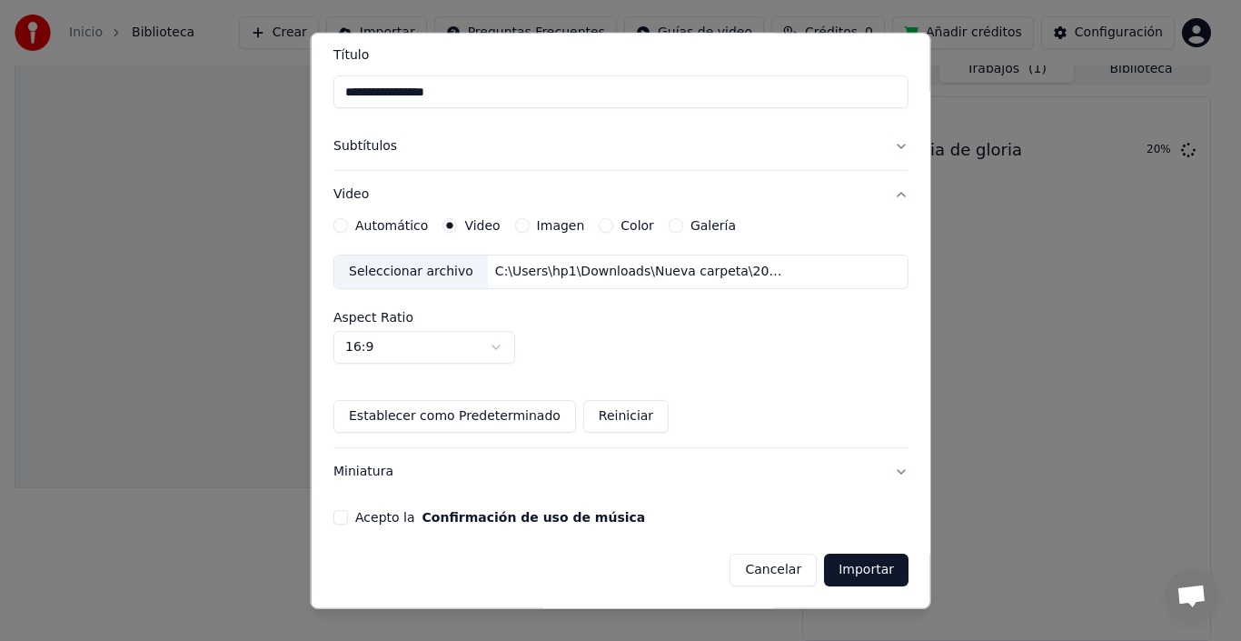
click at [536, 226] on label "Imagen" at bounding box center [560, 225] width 48 height 13
click at [529, 226] on button "Imagen" at bounding box center [521, 225] width 15 height 15
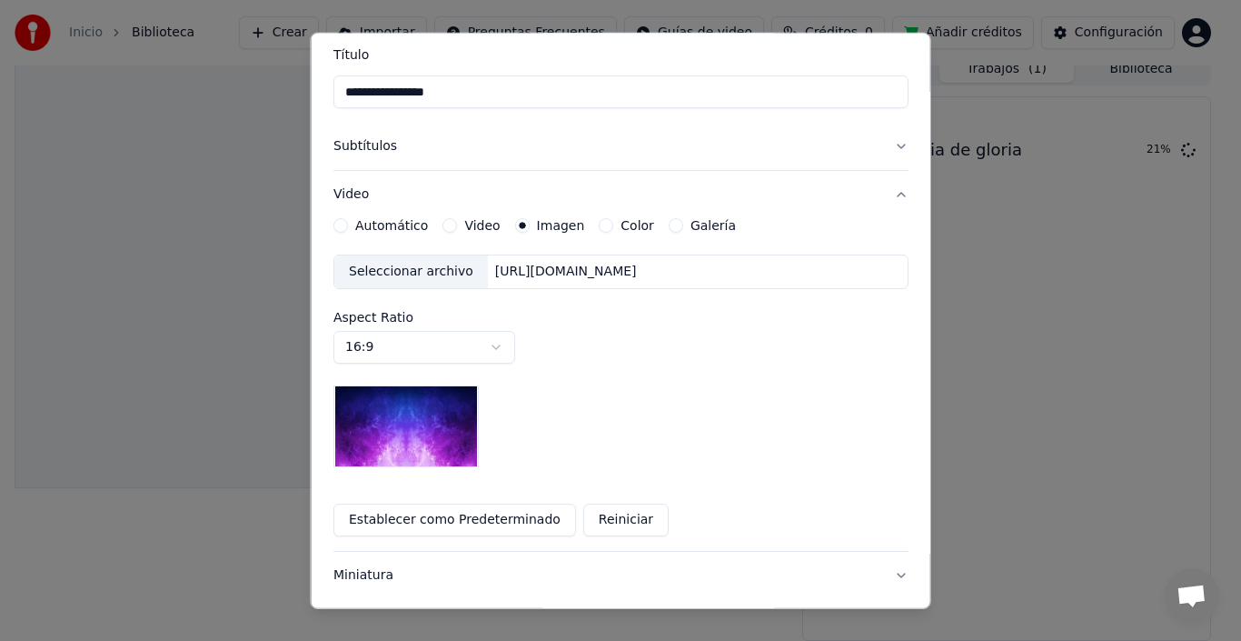
click at [364, 353] on button "16:9" at bounding box center [425, 347] width 182 height 33
click at [921, 304] on body "**********" at bounding box center [613, 307] width 1226 height 641
click at [399, 422] on img at bounding box center [406, 426] width 145 height 82
click at [481, 363] on body "**********" at bounding box center [613, 307] width 1226 height 641
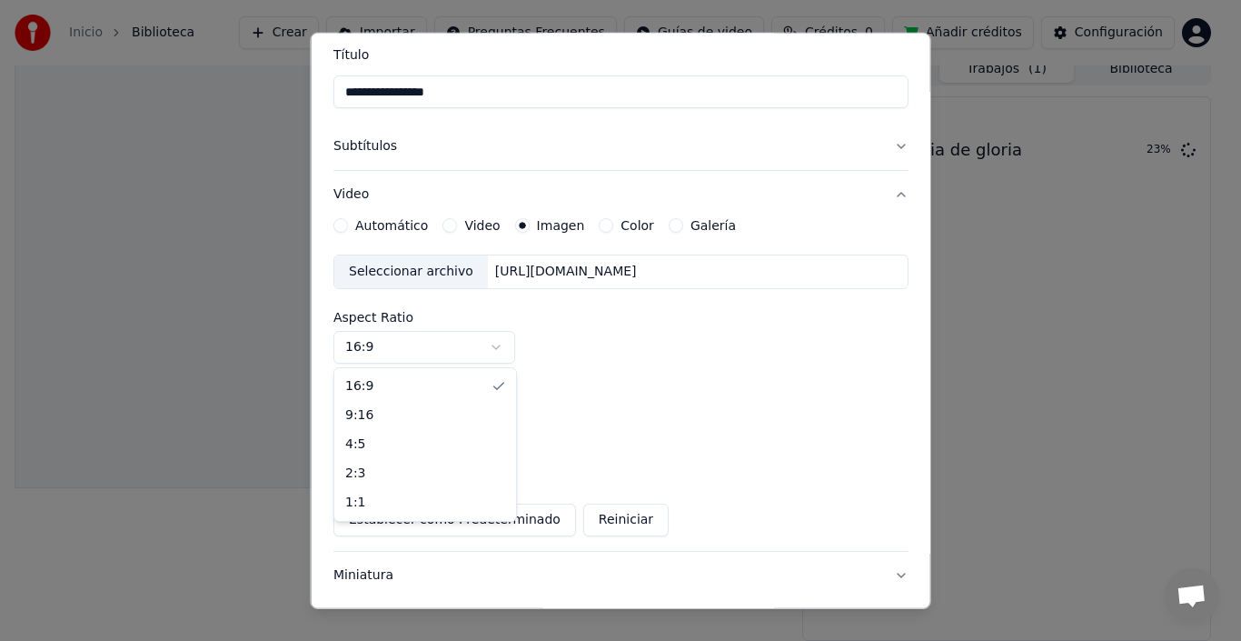
click at [582, 314] on body "**********" at bounding box center [613, 307] width 1226 height 641
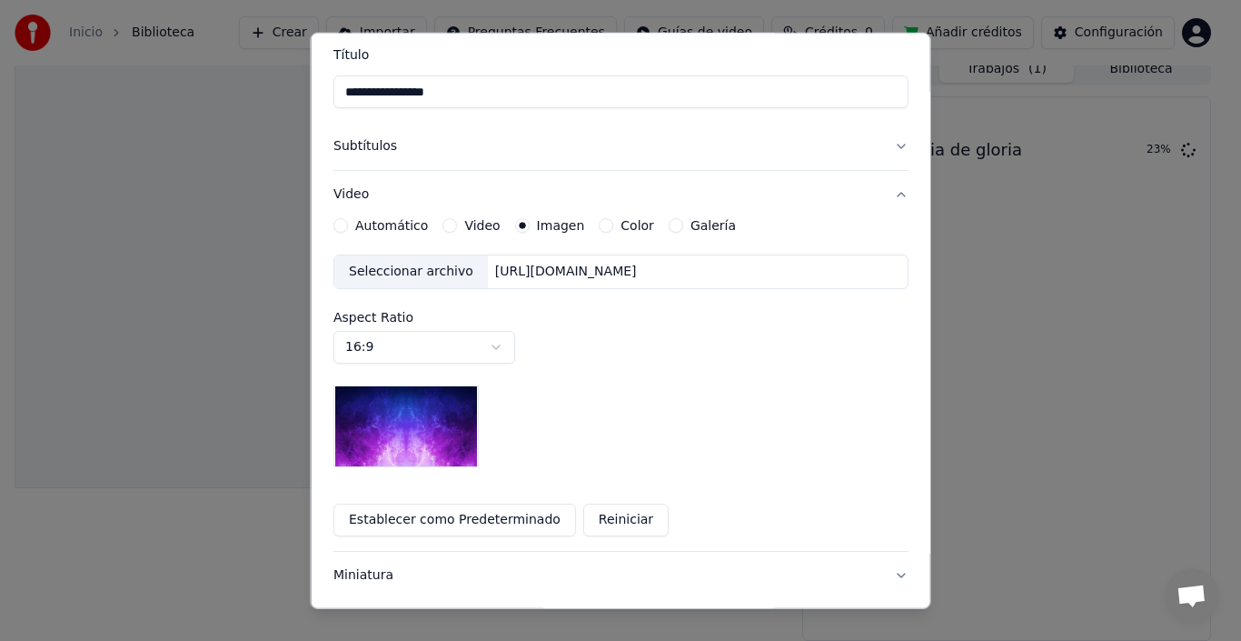
click at [411, 265] on div "Seleccionar archivo" at bounding box center [411, 271] width 154 height 33
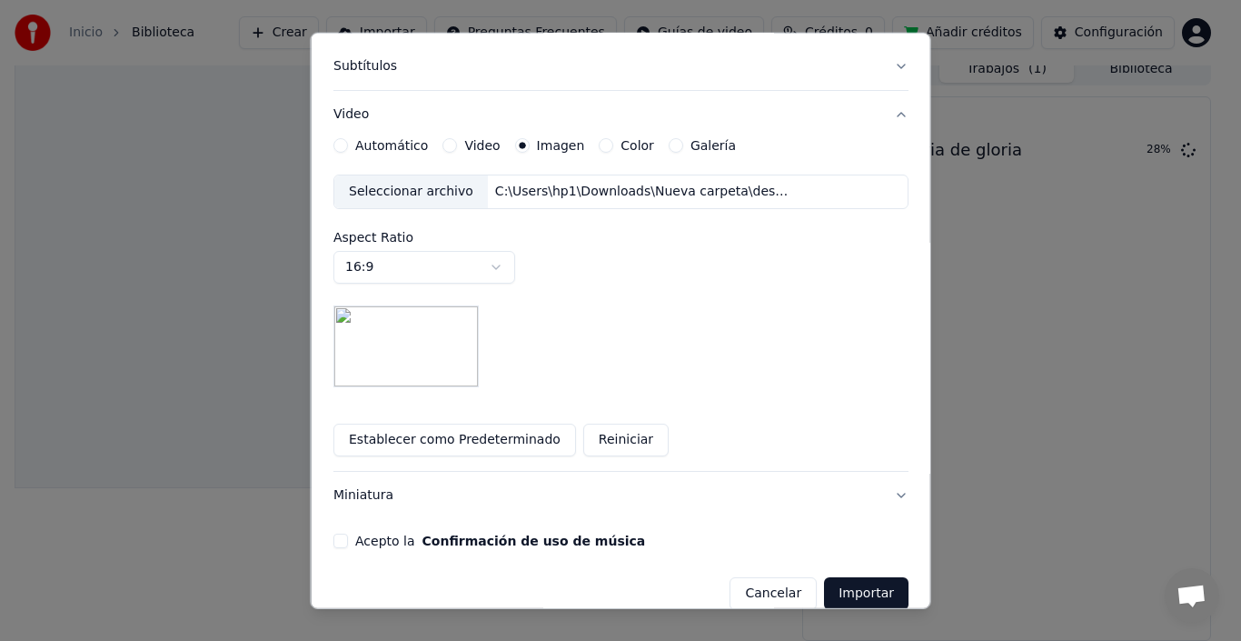
scroll to position [277, 0]
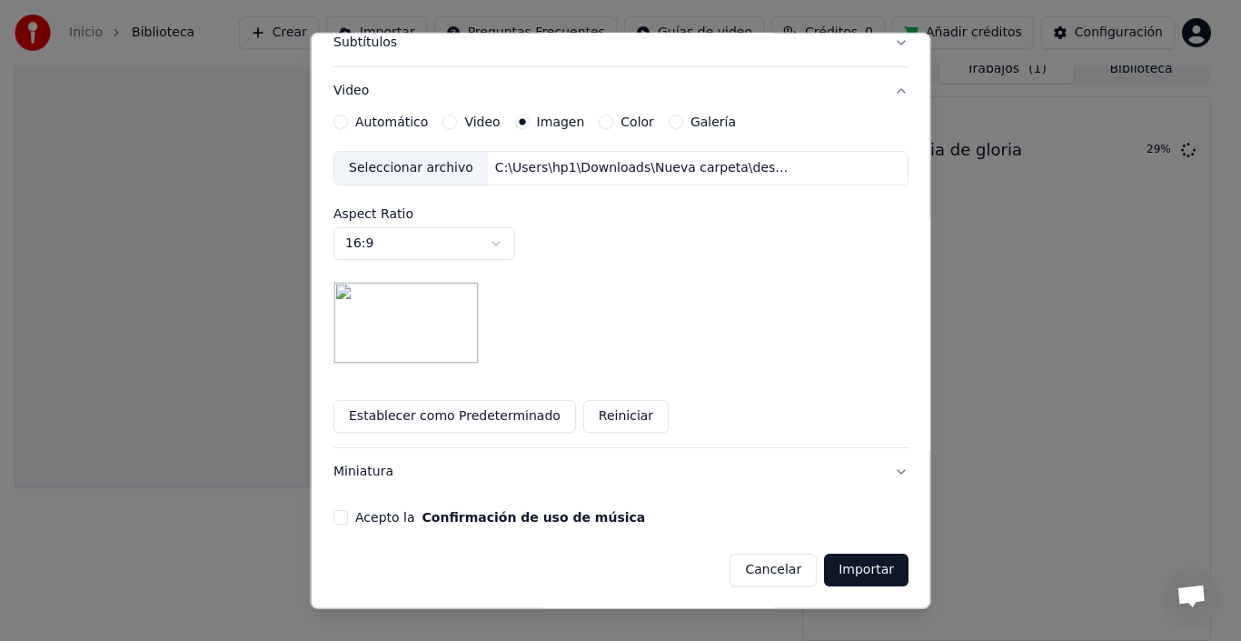
click at [341, 518] on button "Acepto la Confirmación de uso de música" at bounding box center [341, 517] width 15 height 15
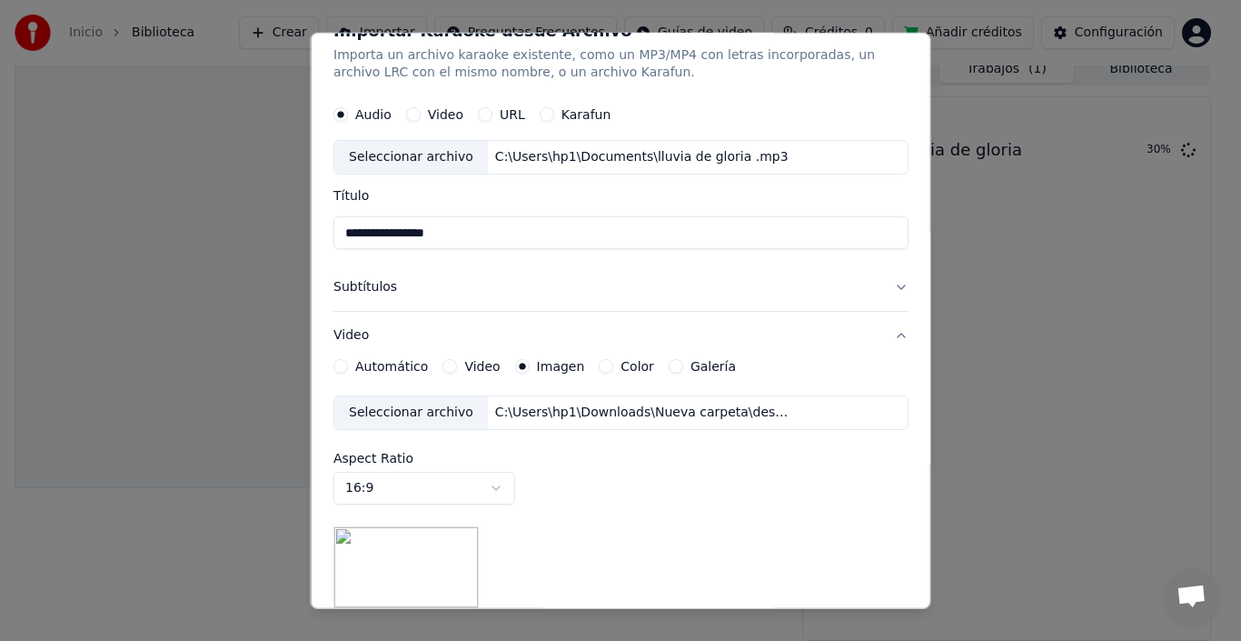
scroll to position [0, 0]
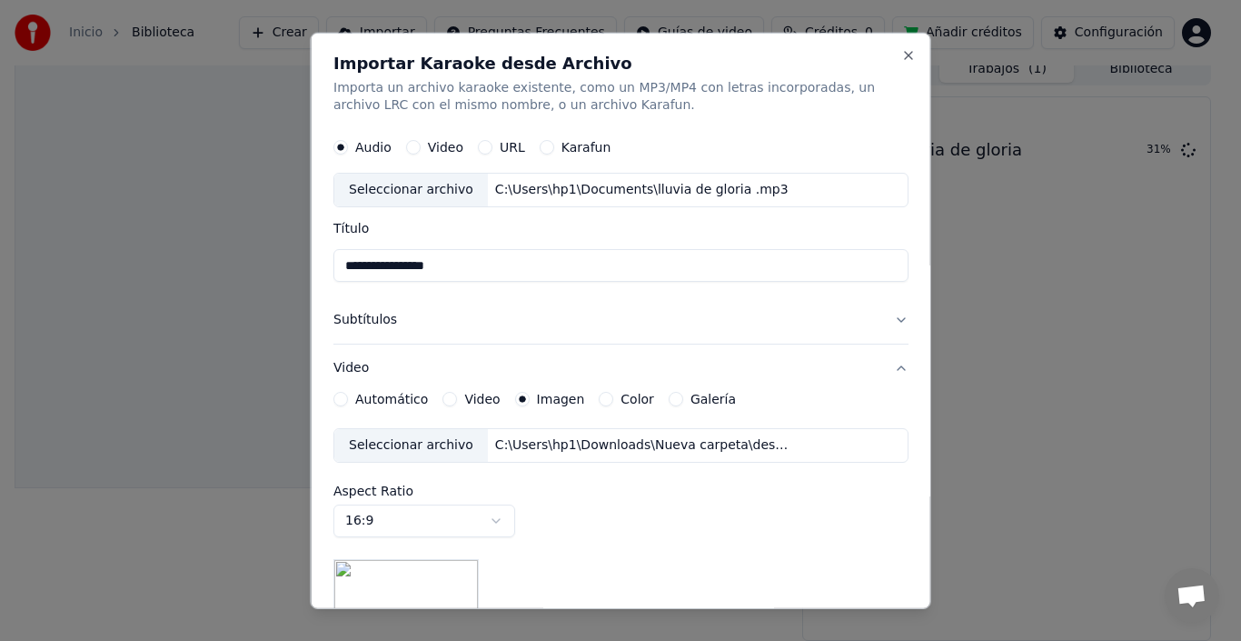
click at [621, 399] on label "Color" at bounding box center [638, 399] width 34 height 13
click at [612, 399] on button "Color" at bounding box center [606, 399] width 15 height 15
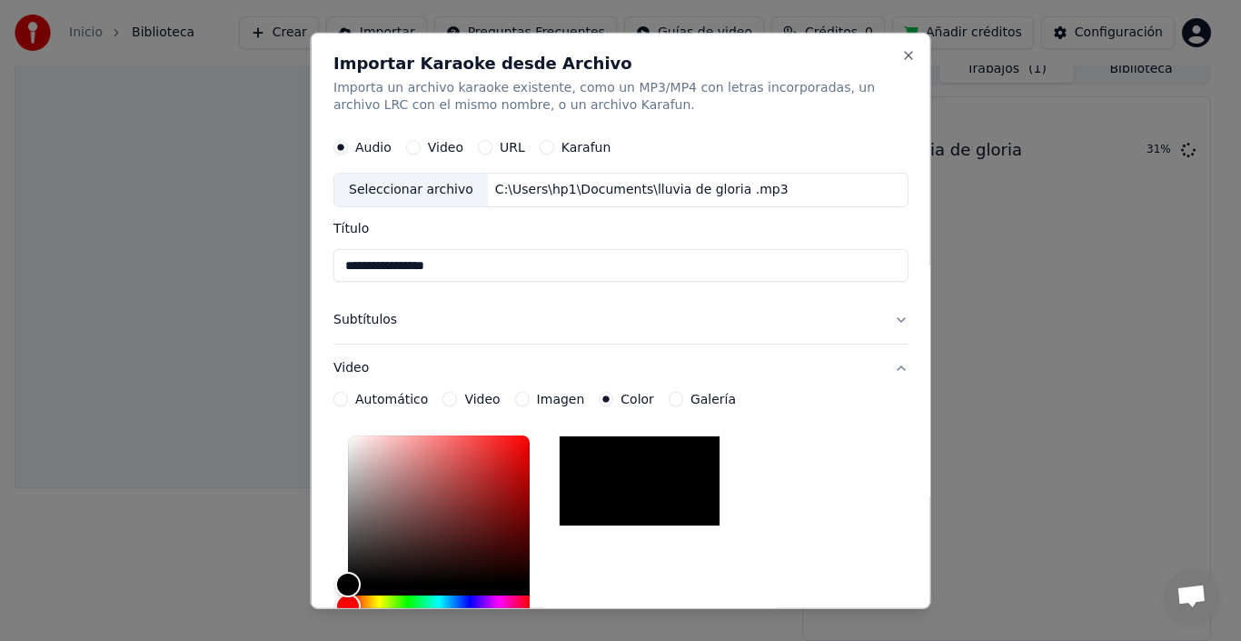
click at [566, 401] on label "Imagen" at bounding box center [560, 399] width 48 height 13
click at [529, 401] on button "Imagen" at bounding box center [521, 399] width 15 height 15
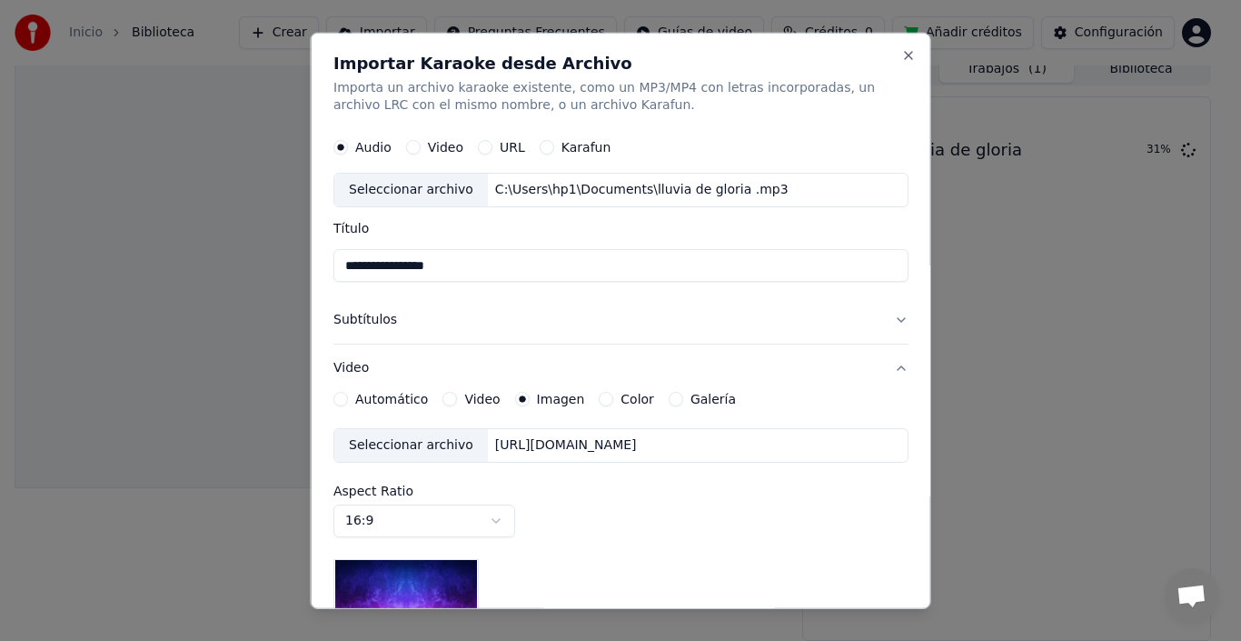
click at [564, 433] on div "Seleccionar archivo [URL][DOMAIN_NAME]" at bounding box center [621, 445] width 575 height 35
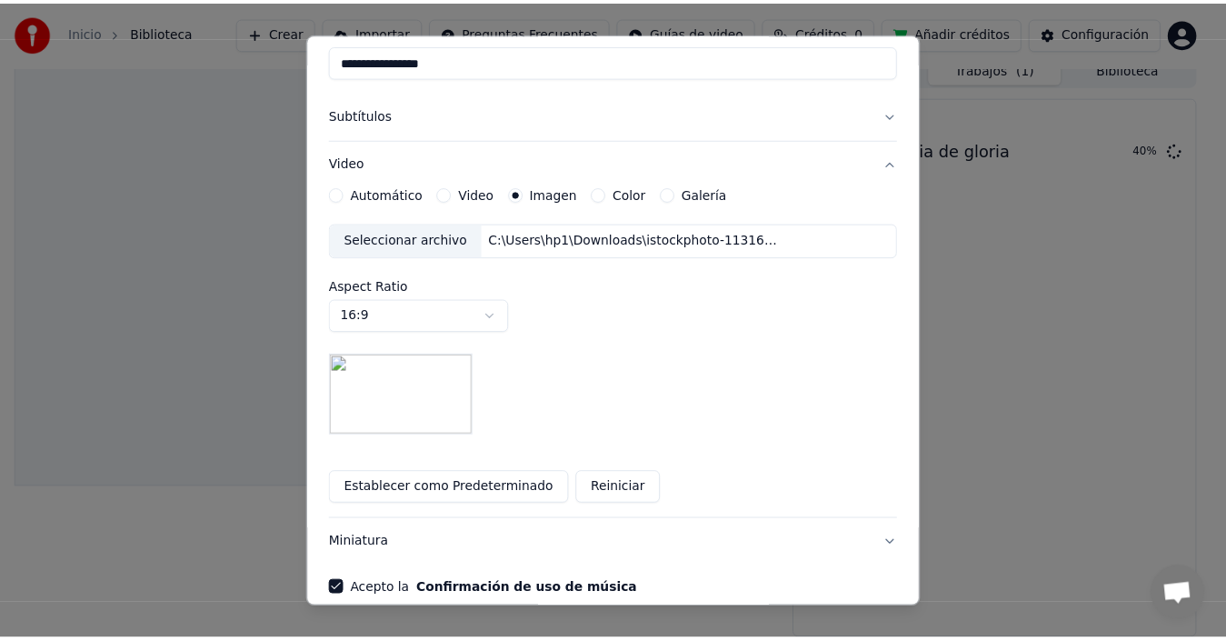
scroll to position [277, 0]
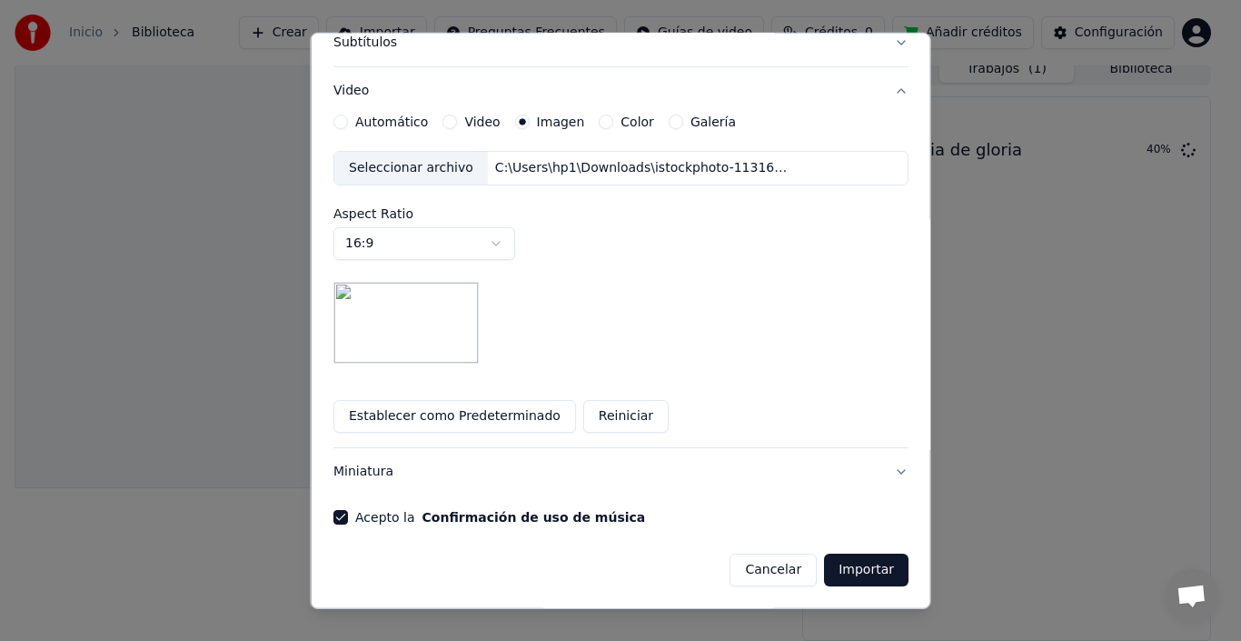
click at [845, 566] on button "Importar" at bounding box center [866, 569] width 85 height 33
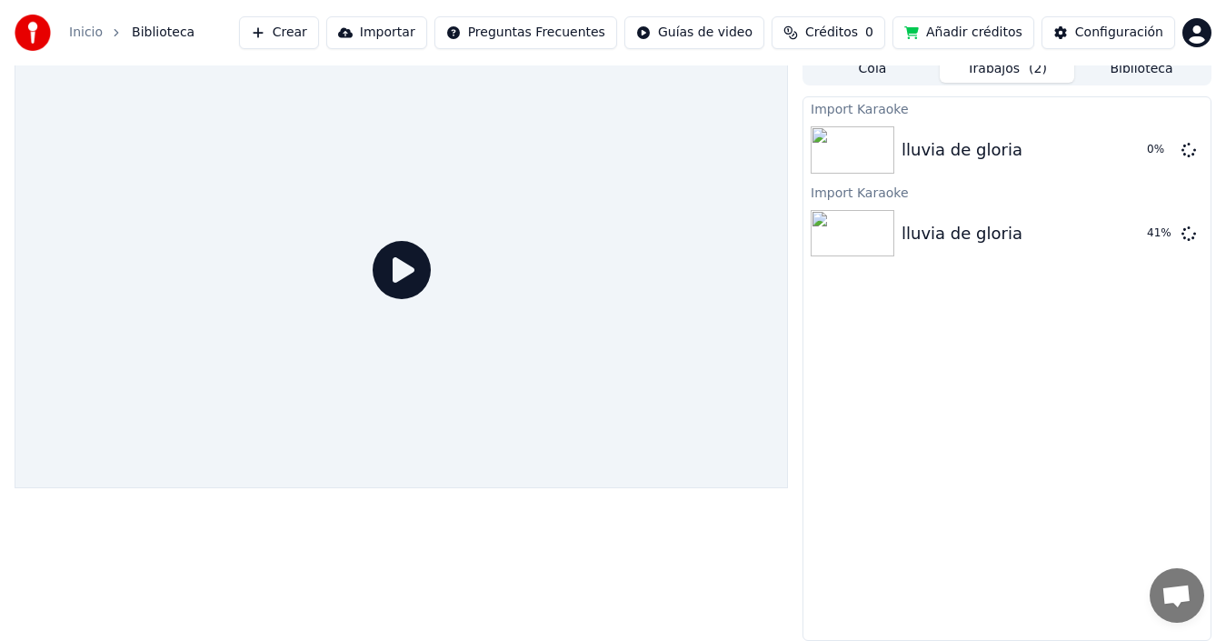
click at [407, 271] on icon at bounding box center [402, 270] width 58 height 58
click at [921, 228] on div "lluvia de gloria" at bounding box center [961, 233] width 121 height 25
click at [414, 275] on icon at bounding box center [402, 270] width 58 height 58
click at [1048, 177] on div "lluvia de gloria 5 %" at bounding box center [1006, 150] width 407 height 62
click at [1131, 356] on div "Import Karaoke lluvia de gloria 22 % Import Karaoke lluvia de gloria 47 %" at bounding box center [1006, 368] width 409 height 544
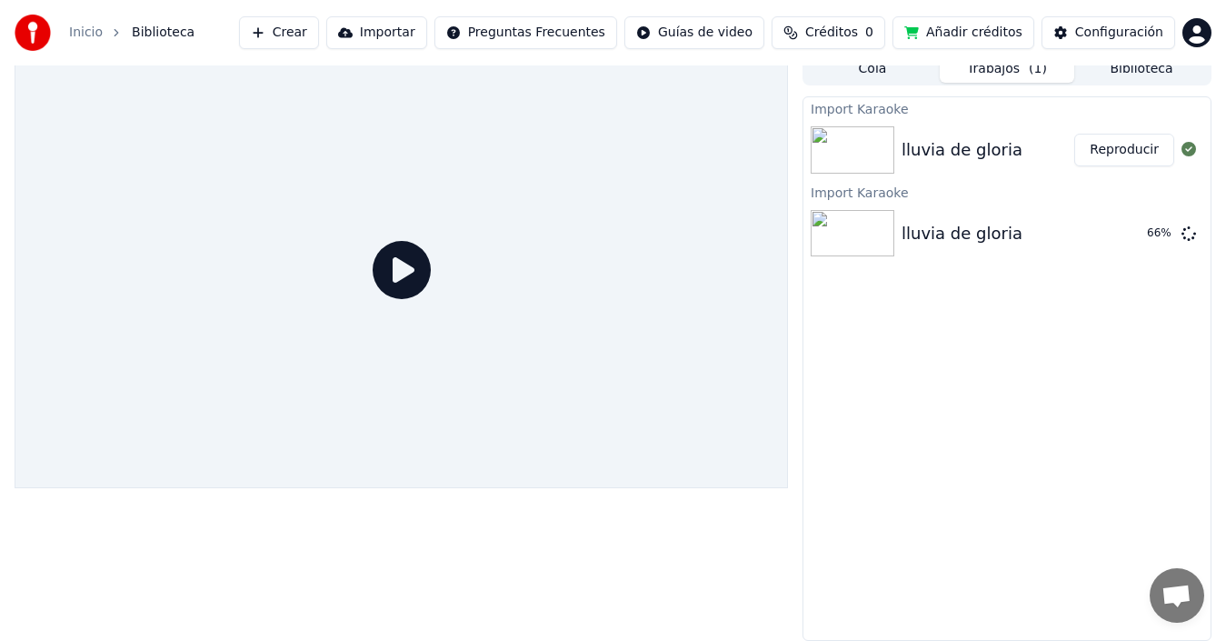
click at [1136, 152] on button "Reproducir" at bounding box center [1124, 150] width 100 height 33
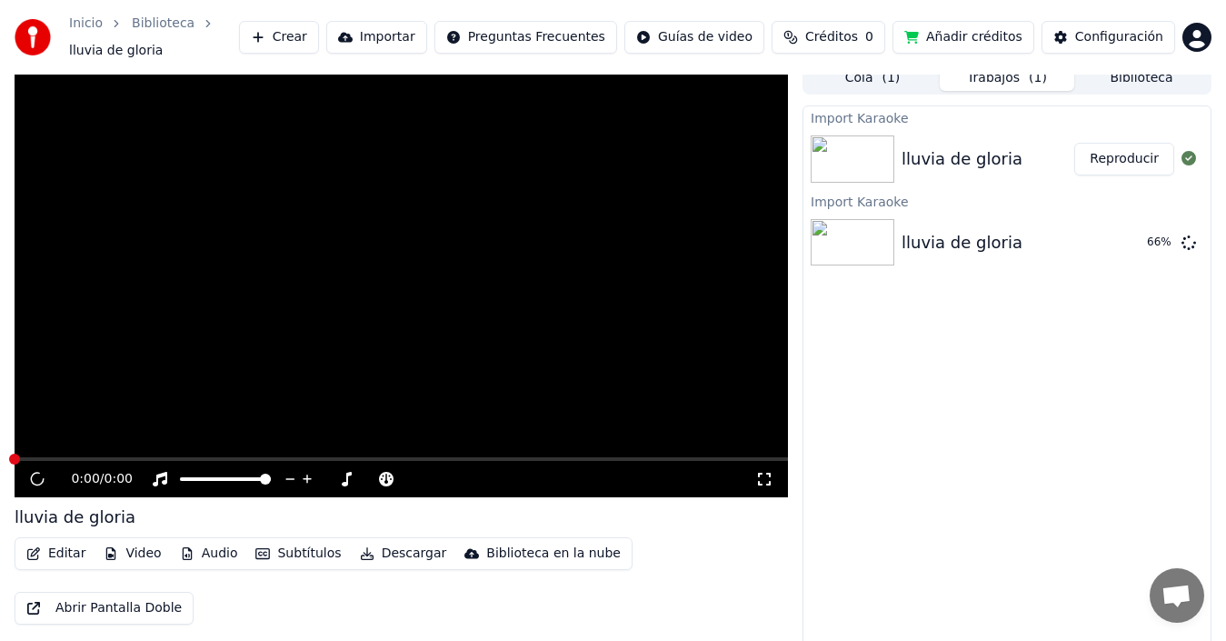
scroll to position [22, 0]
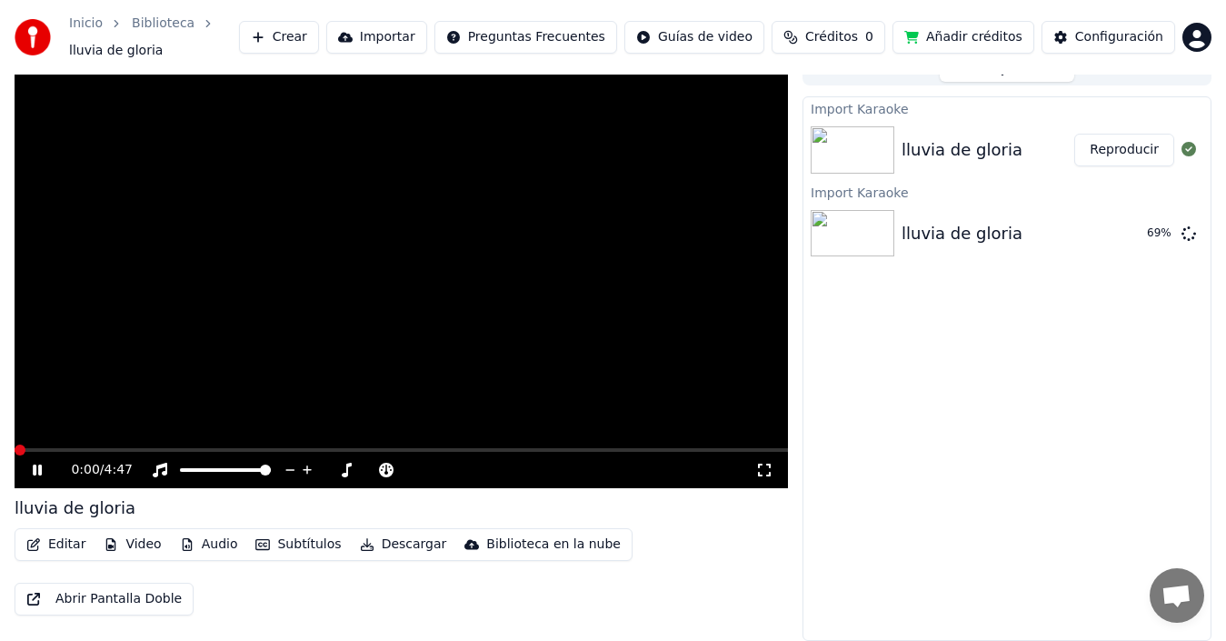
click at [39, 463] on icon at bounding box center [50, 470] width 42 height 15
click at [38, 473] on icon at bounding box center [37, 469] width 11 height 13
click at [51, 448] on span at bounding box center [401, 450] width 773 height 4
click at [73, 451] on span at bounding box center [401, 450] width 773 height 4
click at [31, 469] on icon at bounding box center [50, 470] width 42 height 15
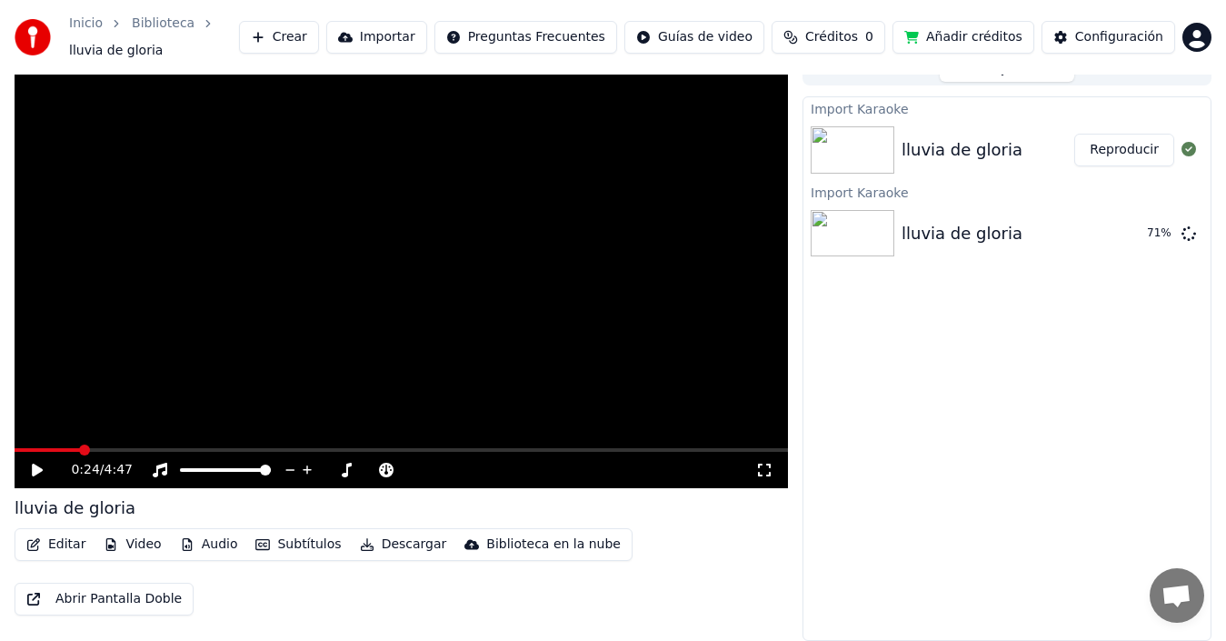
click at [369, 36] on button "Importar" at bounding box center [376, 37] width 101 height 33
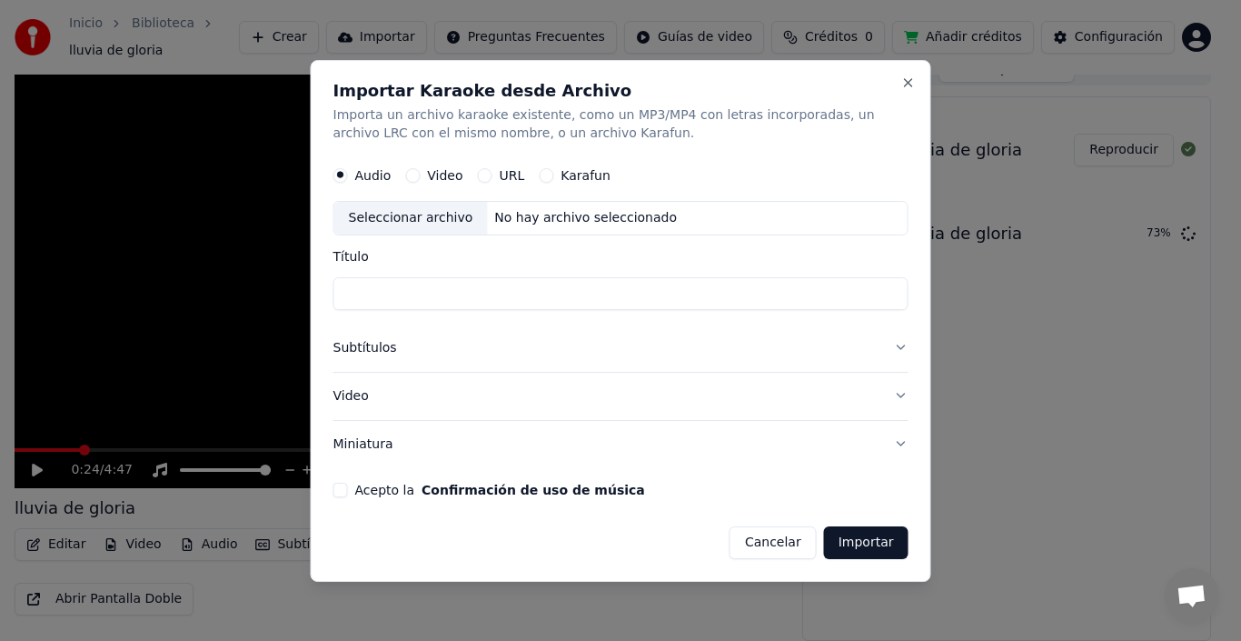
click at [465, 344] on button "Subtítulos" at bounding box center [621, 347] width 575 height 47
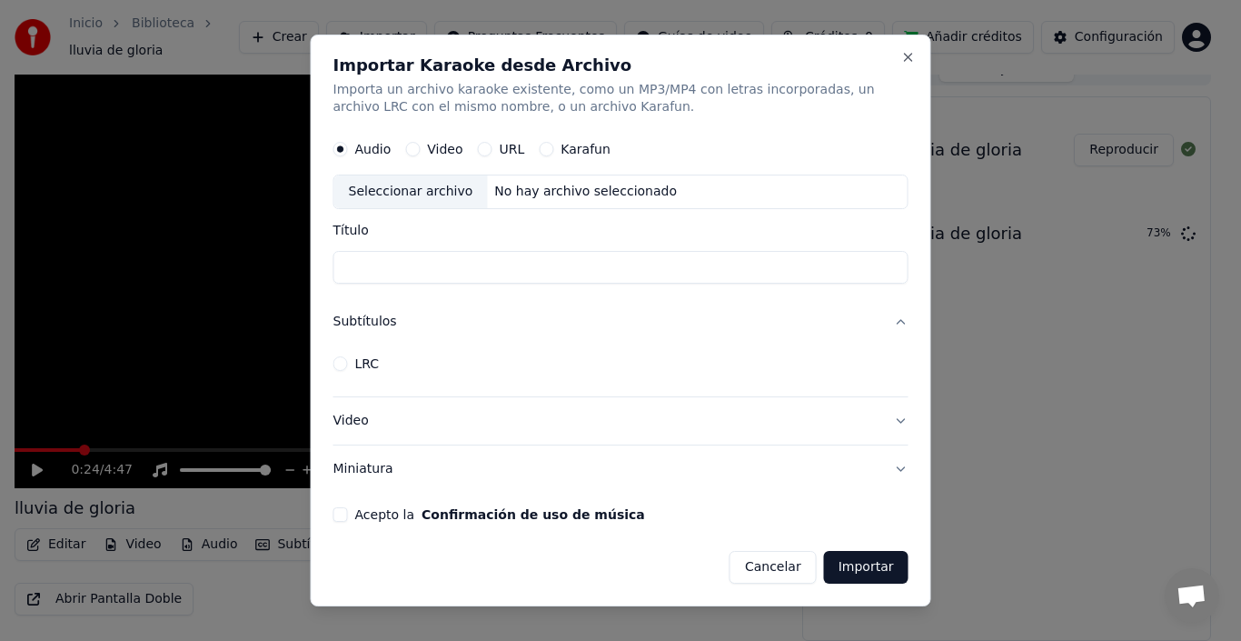
click at [348, 361] on div "LRC" at bounding box center [357, 363] width 46 height 15
click at [357, 364] on label "LRC" at bounding box center [367, 363] width 25 height 13
click at [348, 364] on button "LRC" at bounding box center [341, 363] width 15 height 15
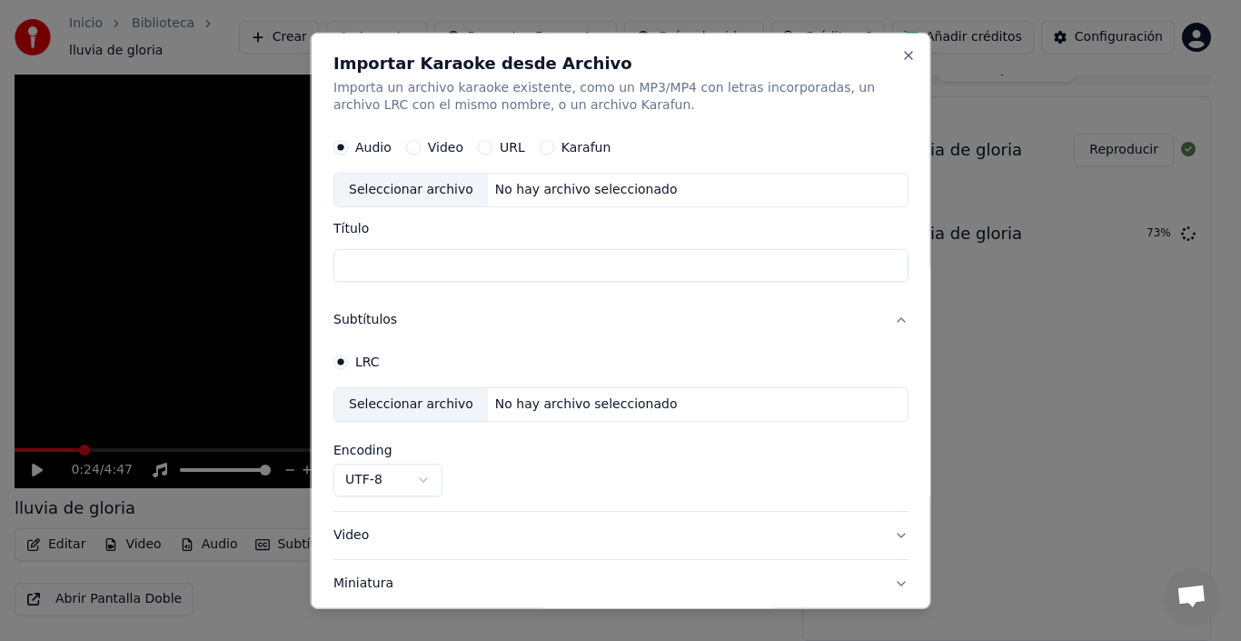
click at [358, 365] on label "LRC" at bounding box center [367, 361] width 25 height 13
click at [348, 365] on button "LRC" at bounding box center [341, 361] width 15 height 15
click at [360, 365] on label "LRC" at bounding box center [367, 361] width 25 height 13
click at [348, 365] on button "LRC" at bounding box center [341, 361] width 15 height 15
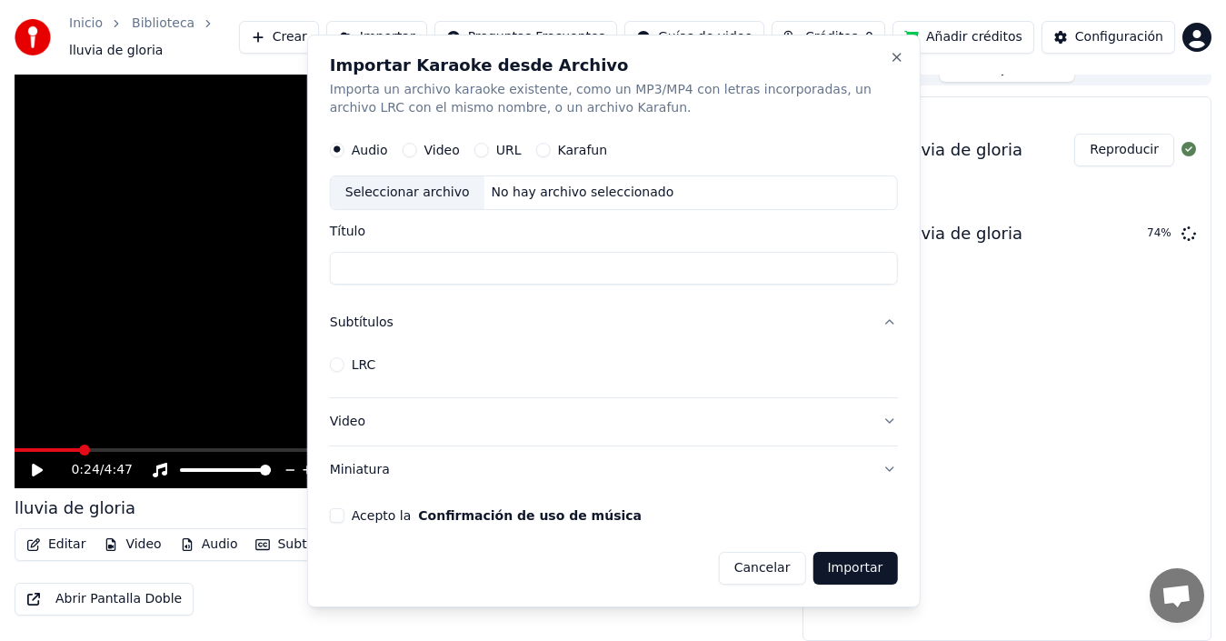
click at [292, 37] on html "Inicio Biblioteca lluvia de [PERSON_NAME] Importar Preguntas Frecuentes Guías d…" at bounding box center [613, 298] width 1226 height 641
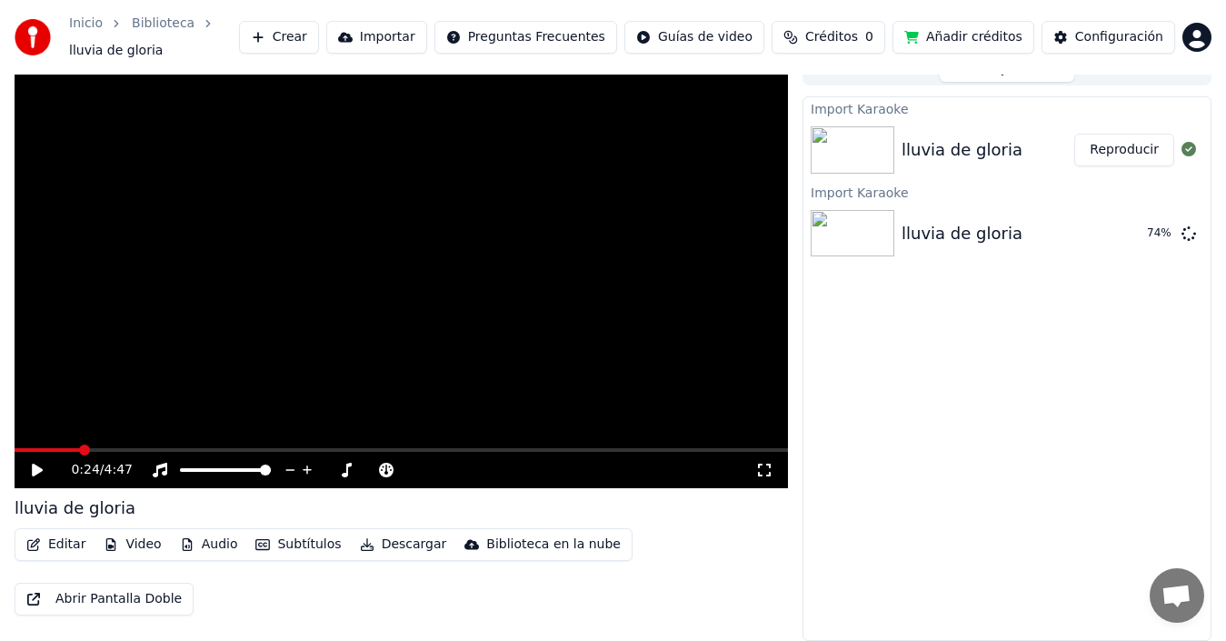
click at [292, 37] on button "Crear" at bounding box center [279, 37] width 80 height 33
click at [262, 30] on button "Crear" at bounding box center [279, 37] width 80 height 33
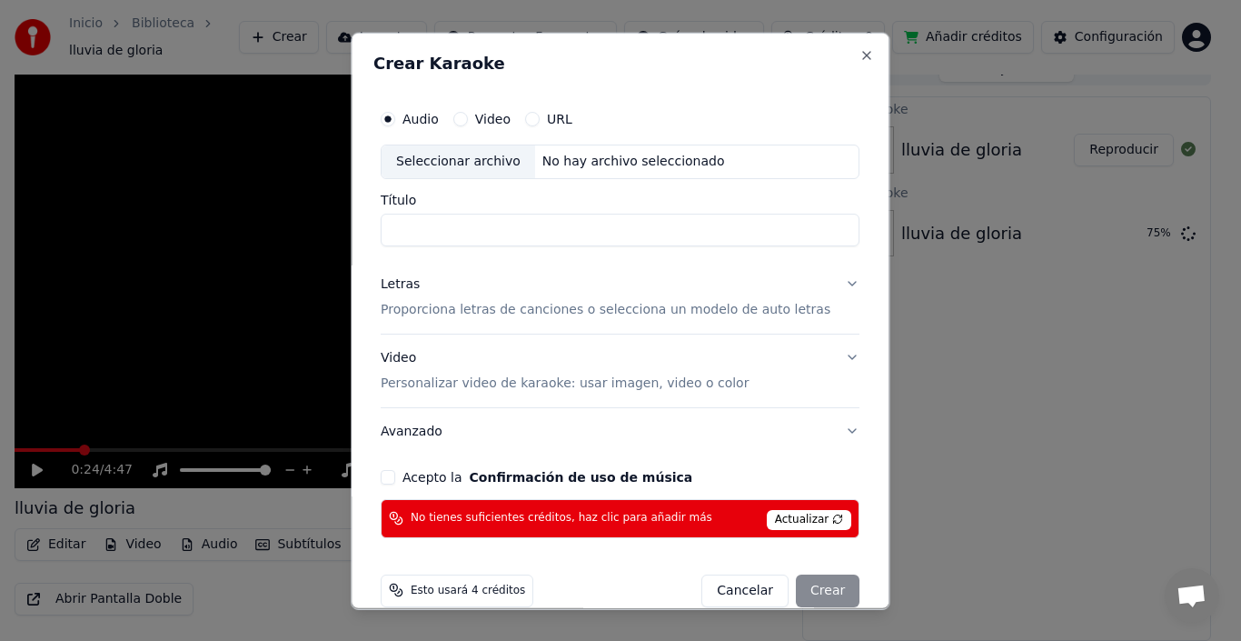
click at [511, 117] on label "Video" at bounding box center [492, 118] width 35 height 13
click at [468, 117] on button "Video" at bounding box center [460, 118] width 15 height 15
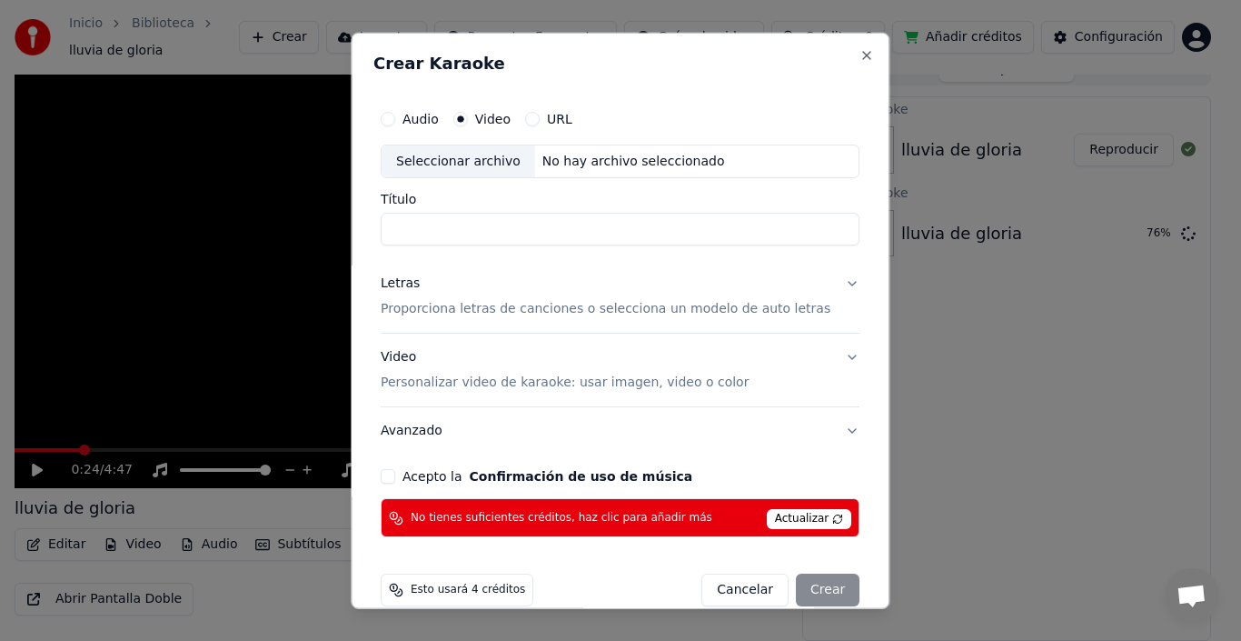
click at [801, 314] on p "Proporciona letras de canciones o selecciona un modelo de auto letras" at bounding box center [606, 309] width 450 height 18
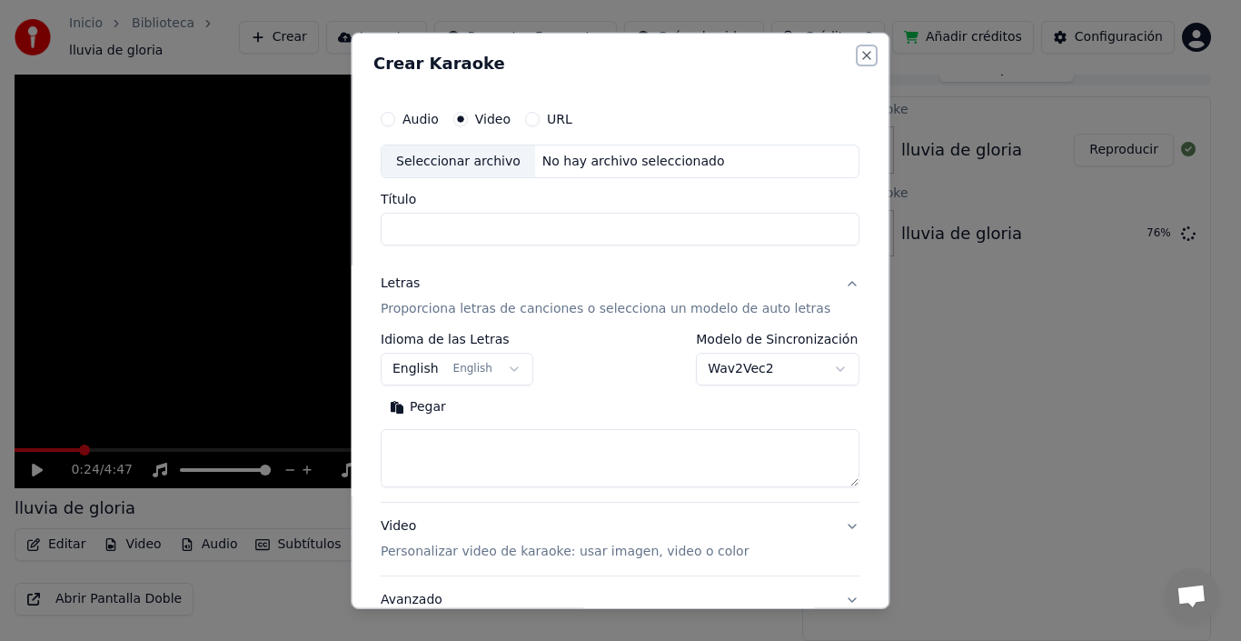
click at [861, 55] on button "Close" at bounding box center [868, 54] width 15 height 15
click at [861, 54] on button "Close" at bounding box center [868, 54] width 15 height 15
